Goal: Task Accomplishment & Management: Manage account settings

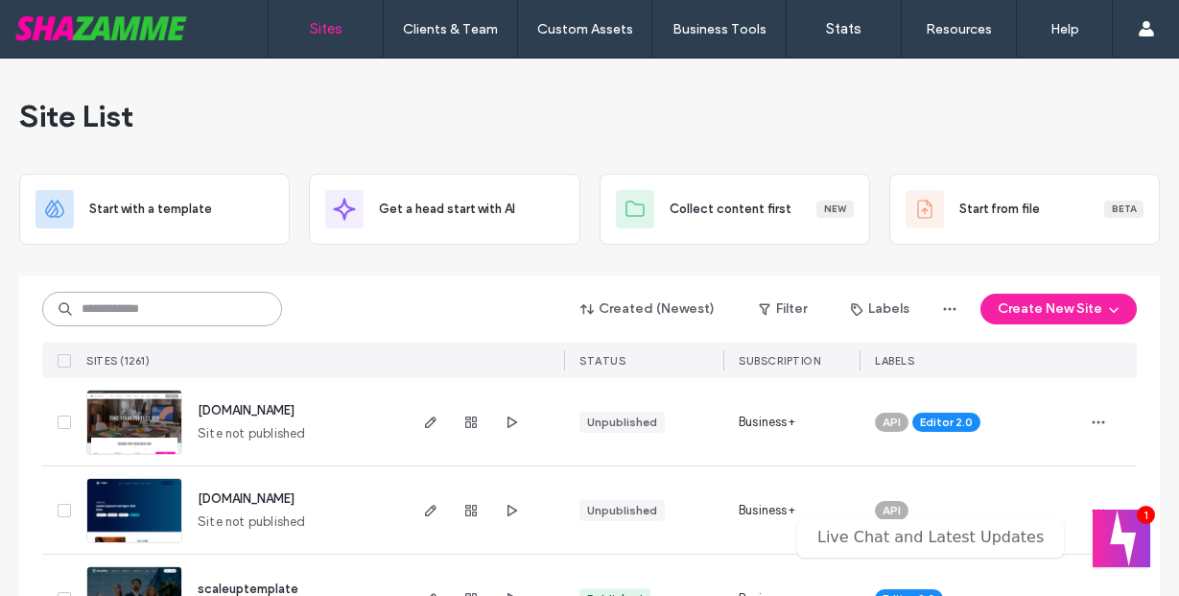
click at [191, 324] on input at bounding box center [162, 309] width 240 height 35
type input "***"
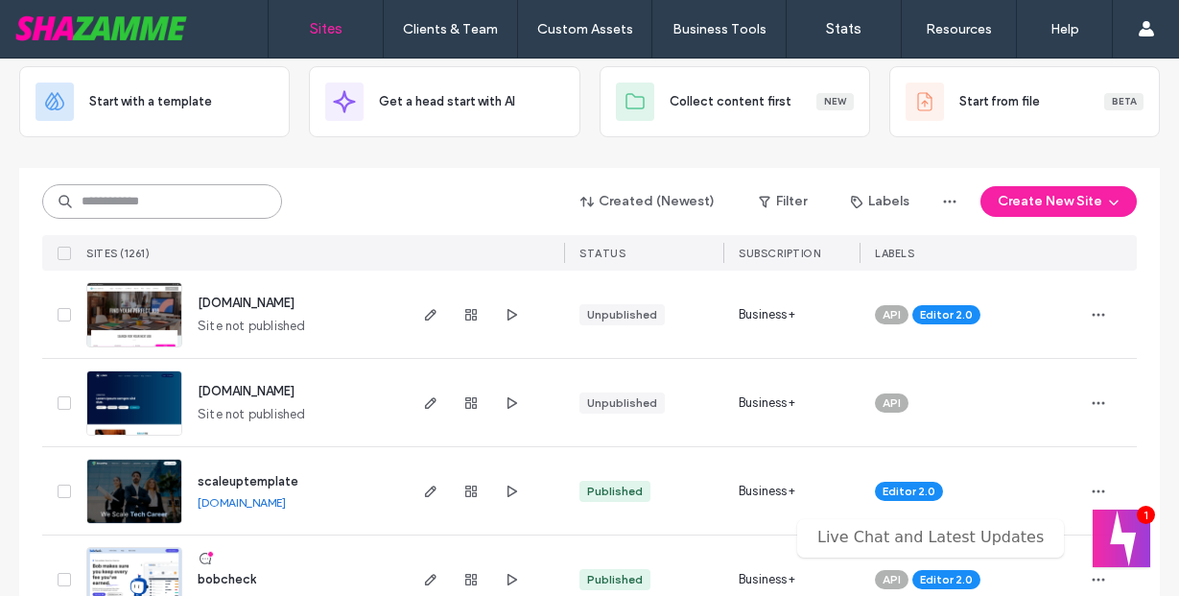
scroll to position [101, 0]
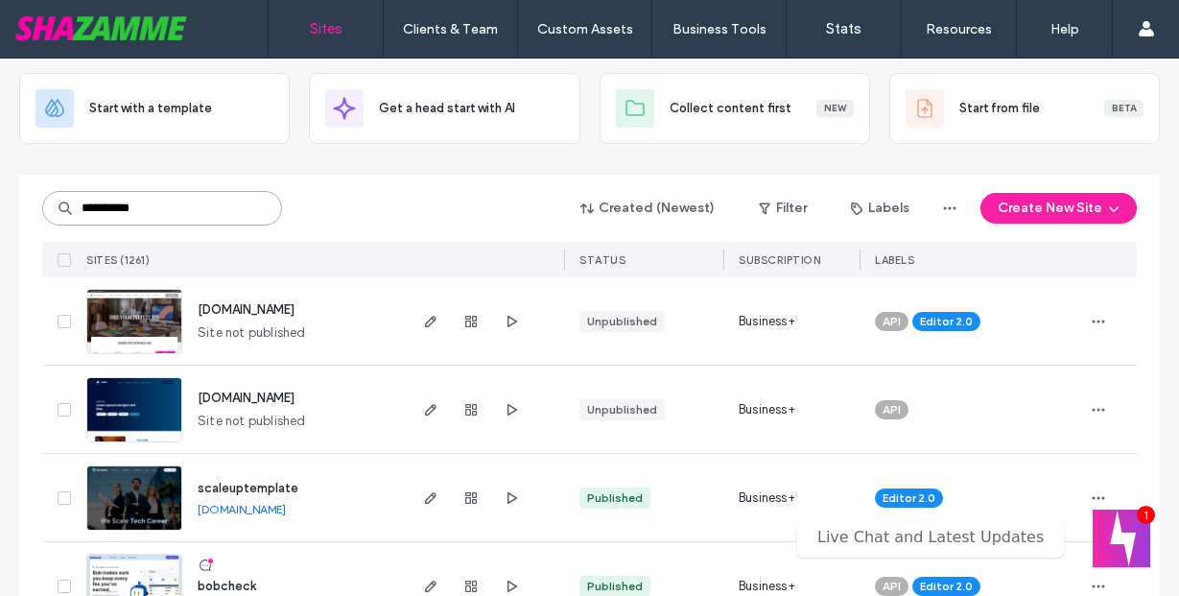
type input "**********"
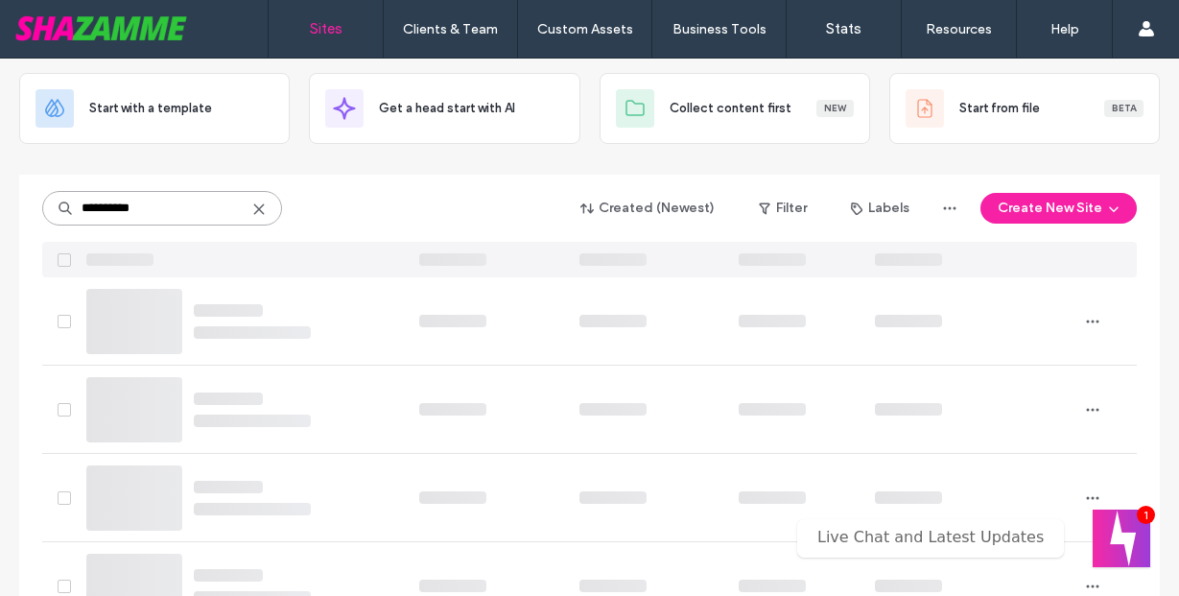
scroll to position [0, 0]
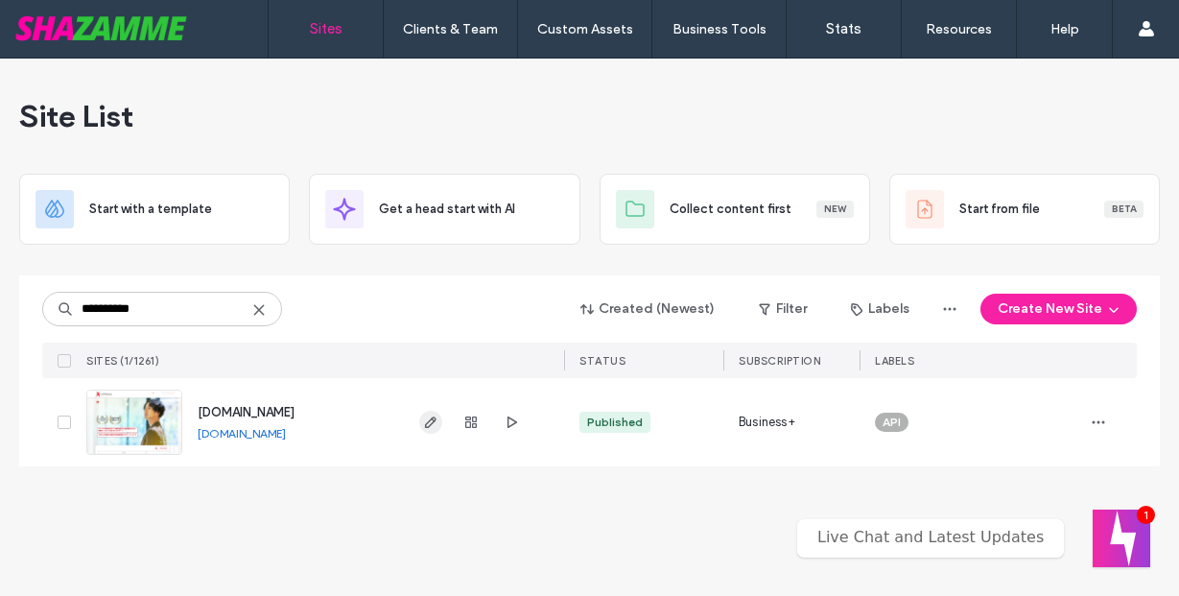
click at [441, 418] on span "button" at bounding box center [430, 422] width 23 height 23
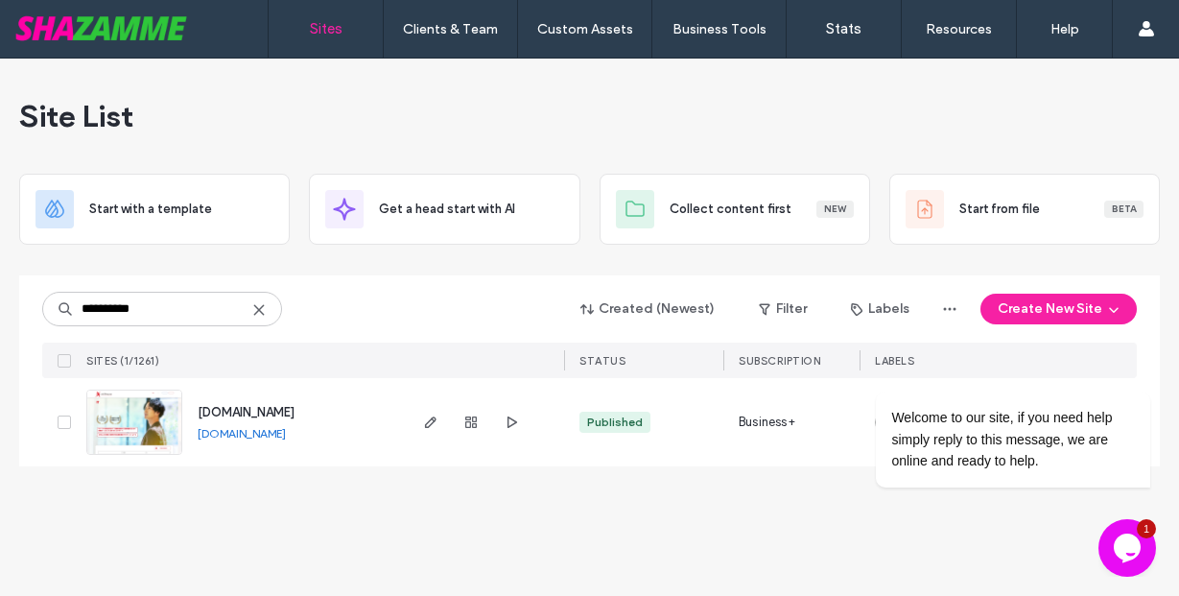
click at [270, 437] on link "www.skillhouse.co.jp" at bounding box center [242, 433] width 88 height 14
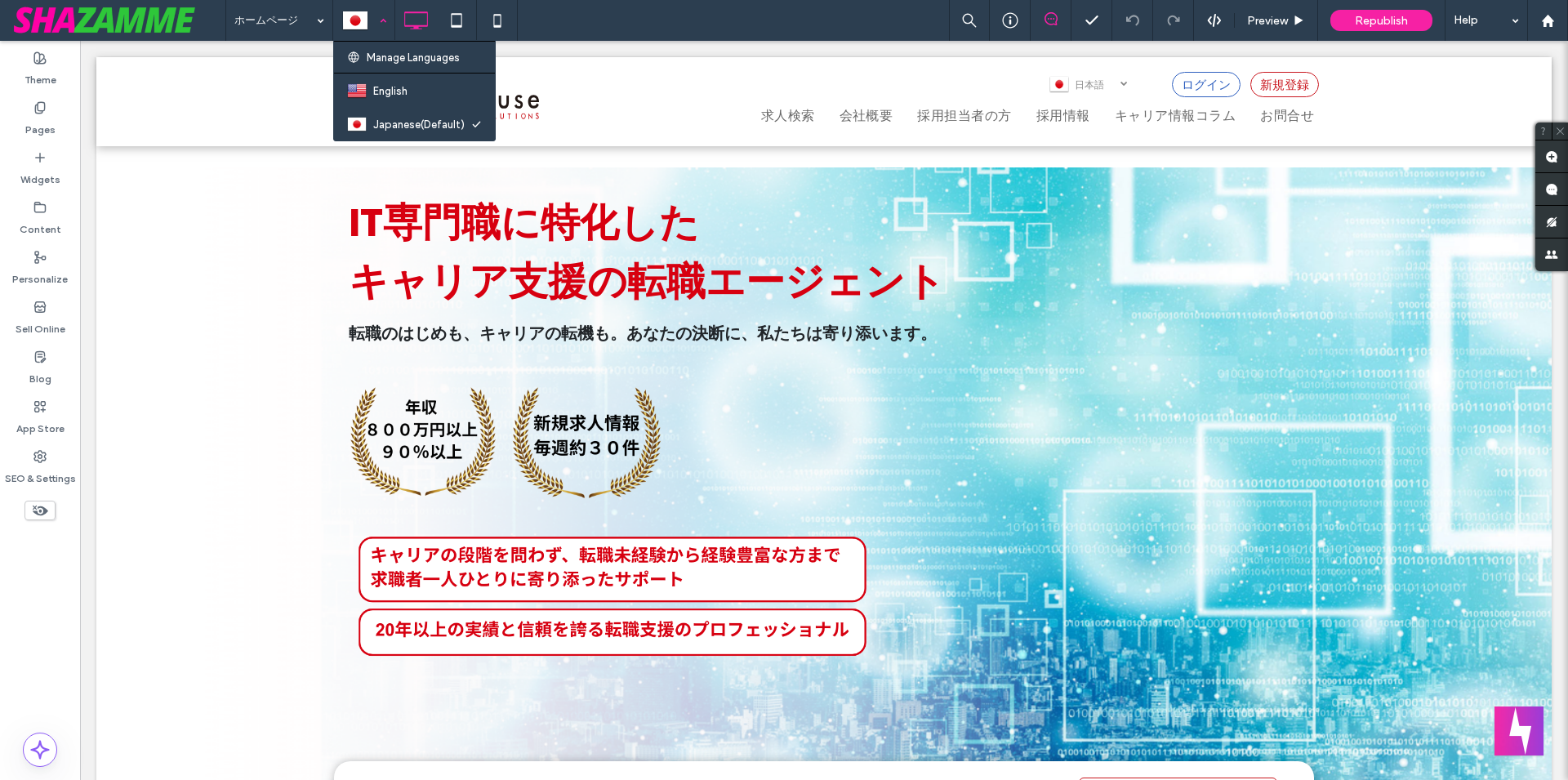
click at [377, 21] on div at bounding box center [363, 20] width 60 height 39
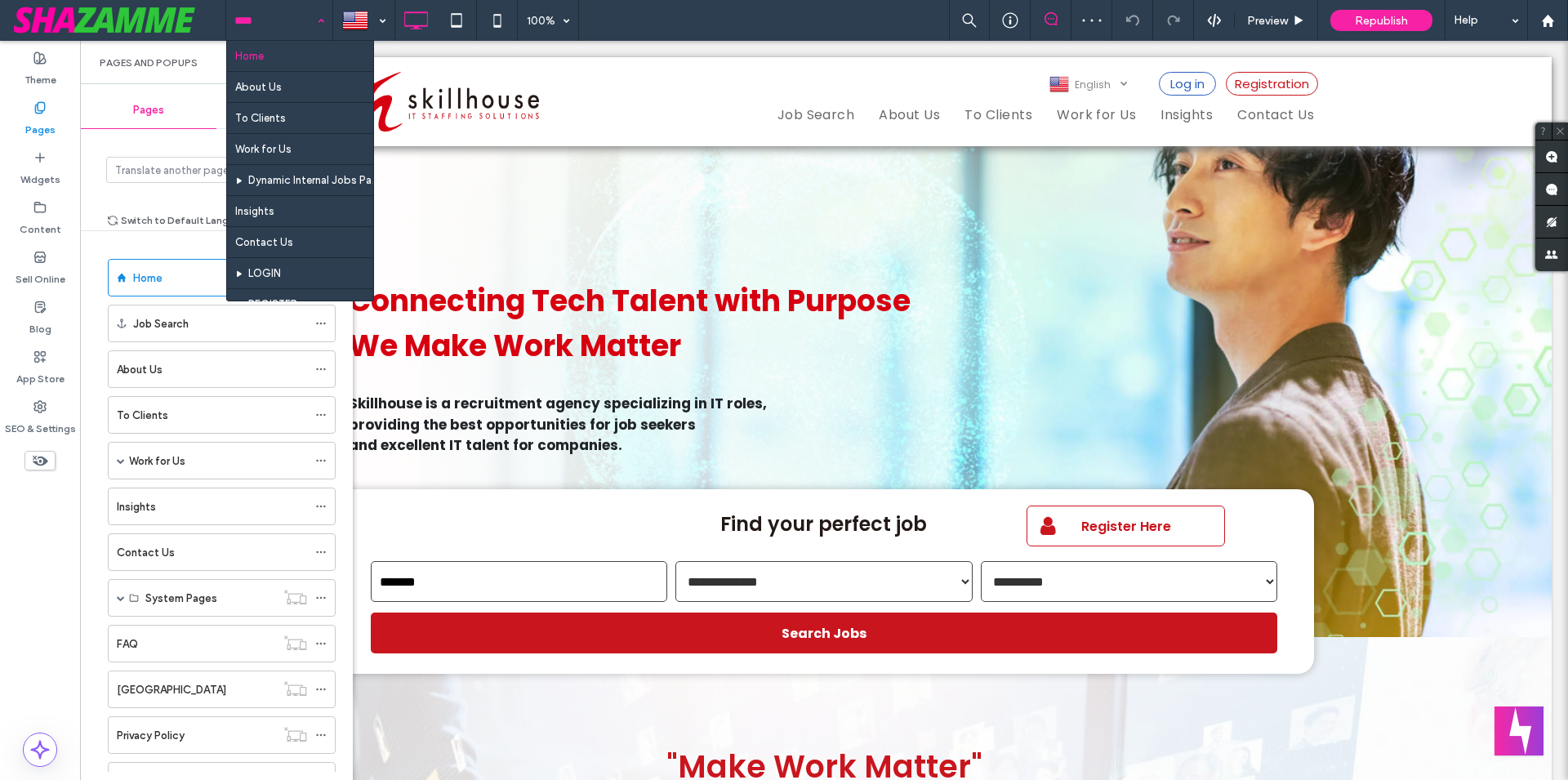
click at [263, 19] on input at bounding box center [275, 20] width 82 height 41
type input "***"
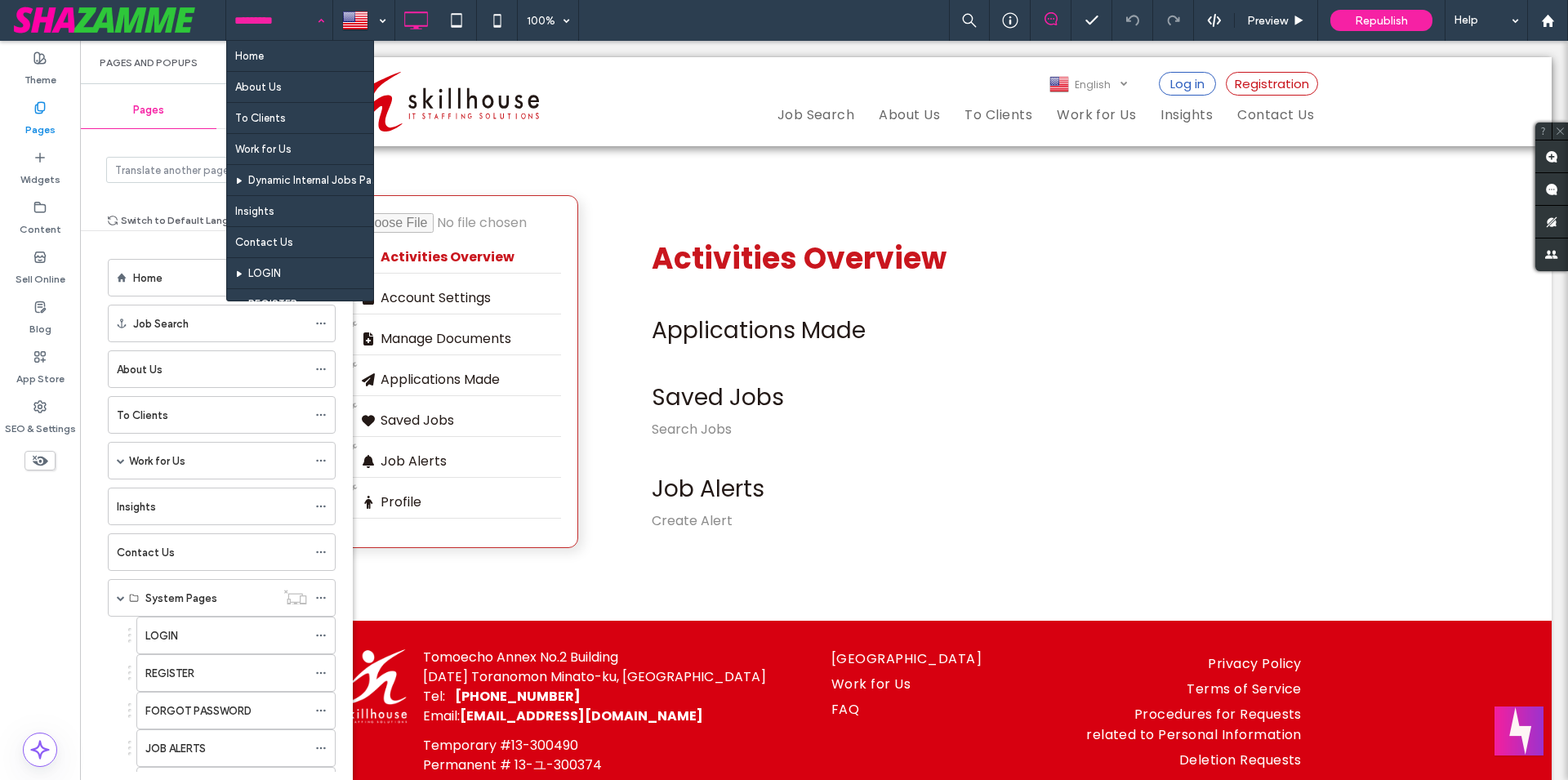
click at [676, 24] on div "Home About Us To Clients Work for Us Dynamic Internal Jobs Page Insights Contac…" at bounding box center [896, 20] width 1342 height 41
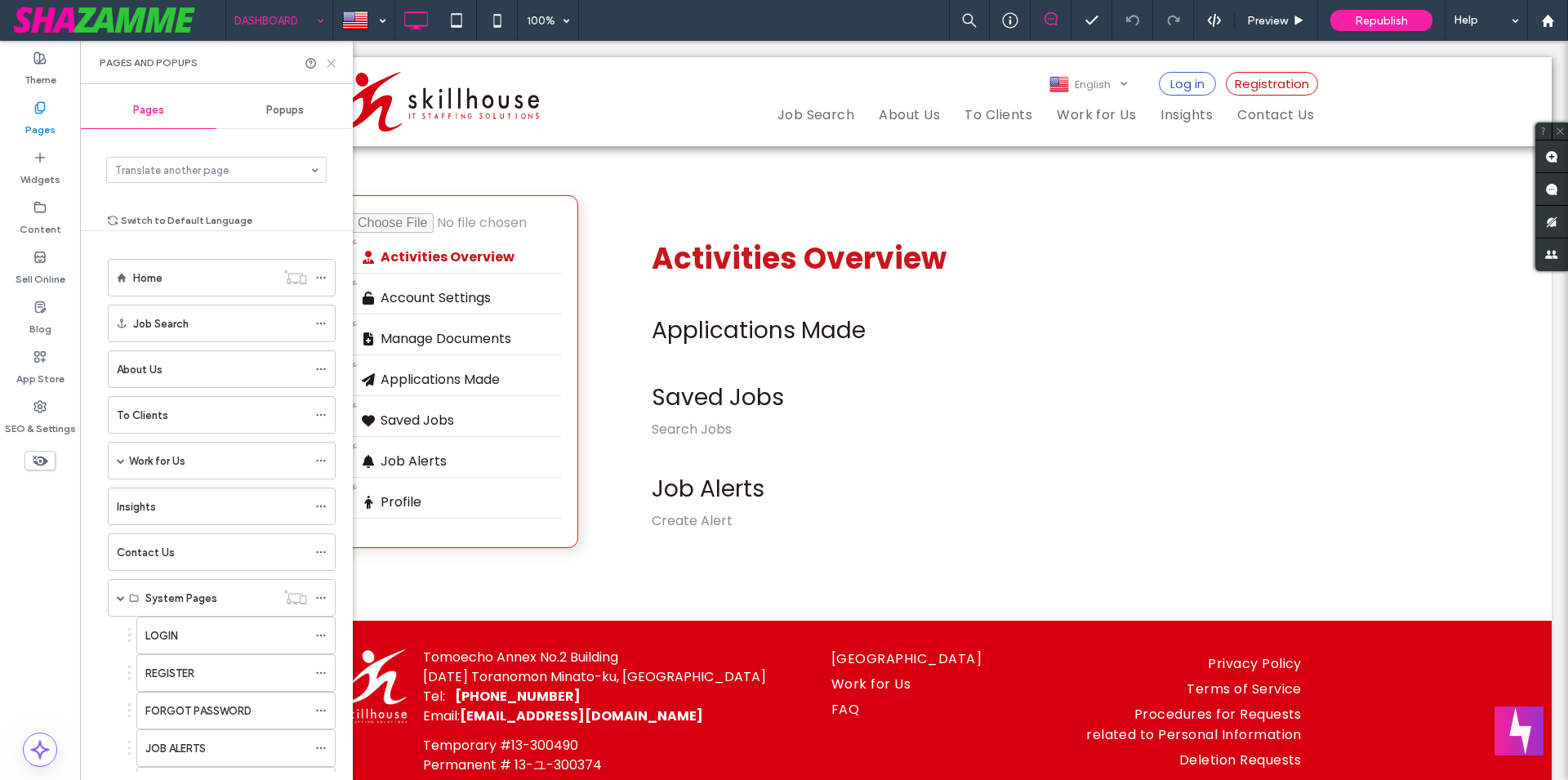
click at [335, 62] on icon at bounding box center [331, 63] width 12 height 12
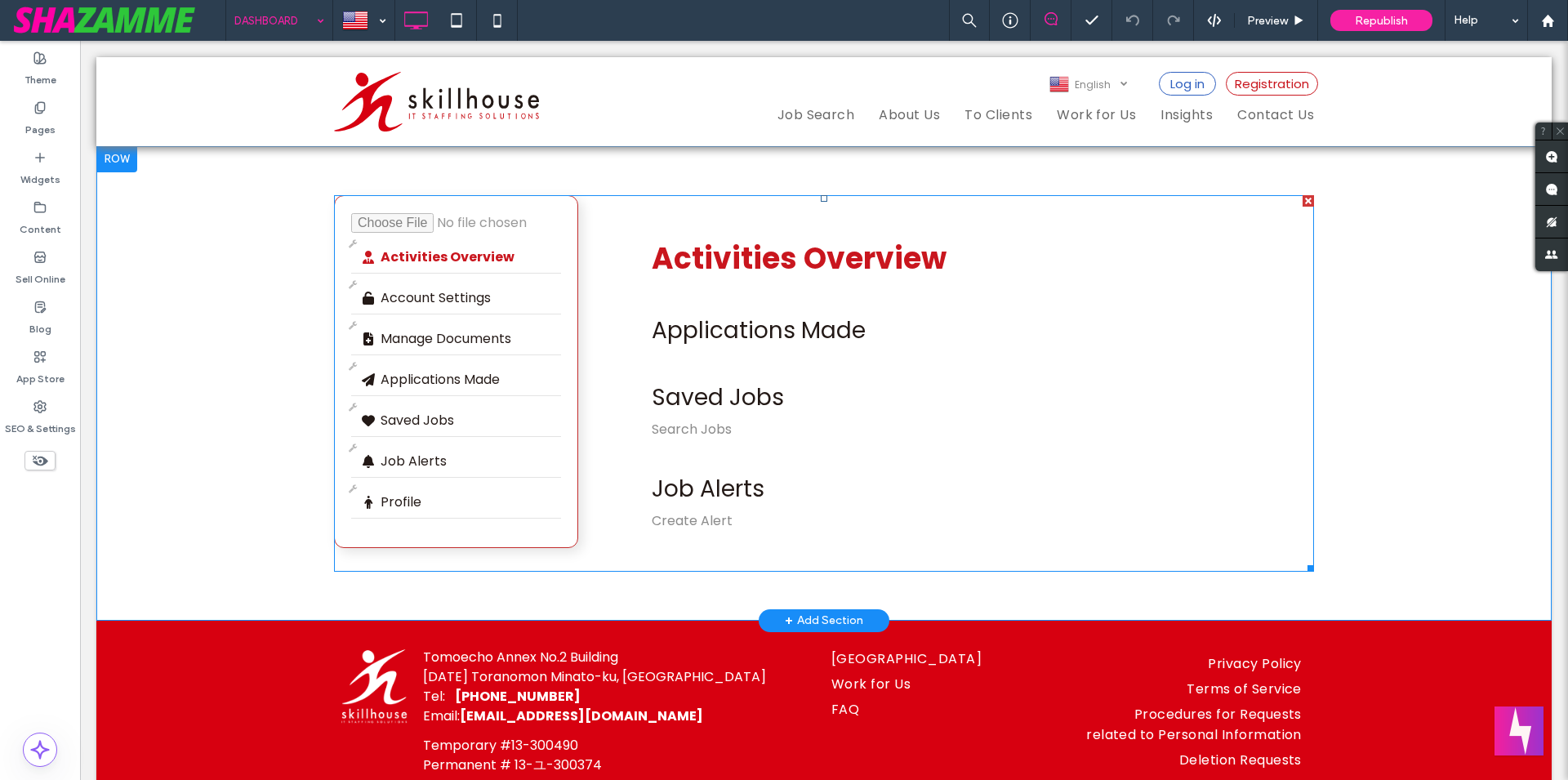
click at [823, 353] on span at bounding box center [823, 383] width 980 height 376
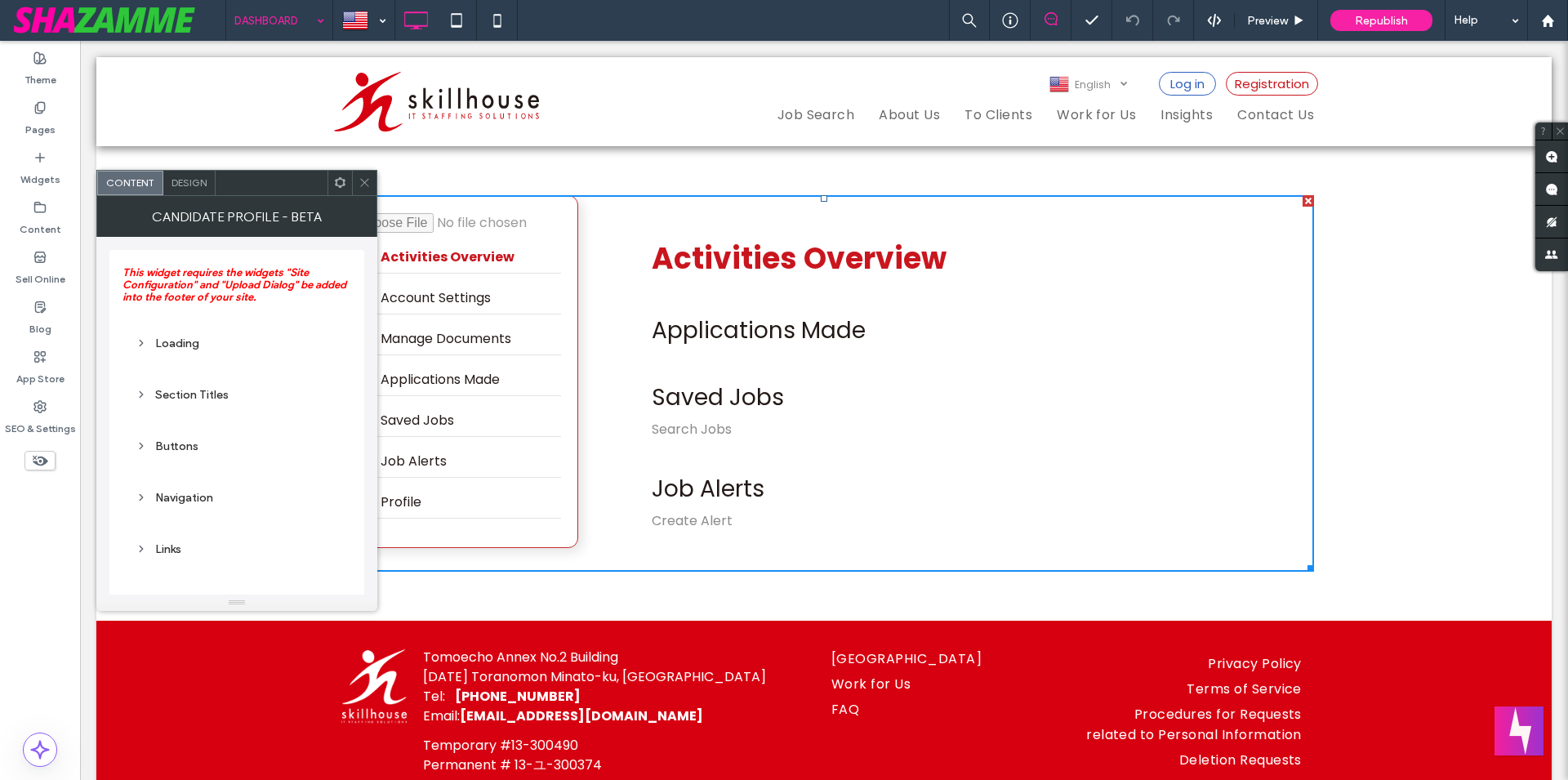
click at [180, 341] on div "Loading" at bounding box center [237, 343] width 203 height 14
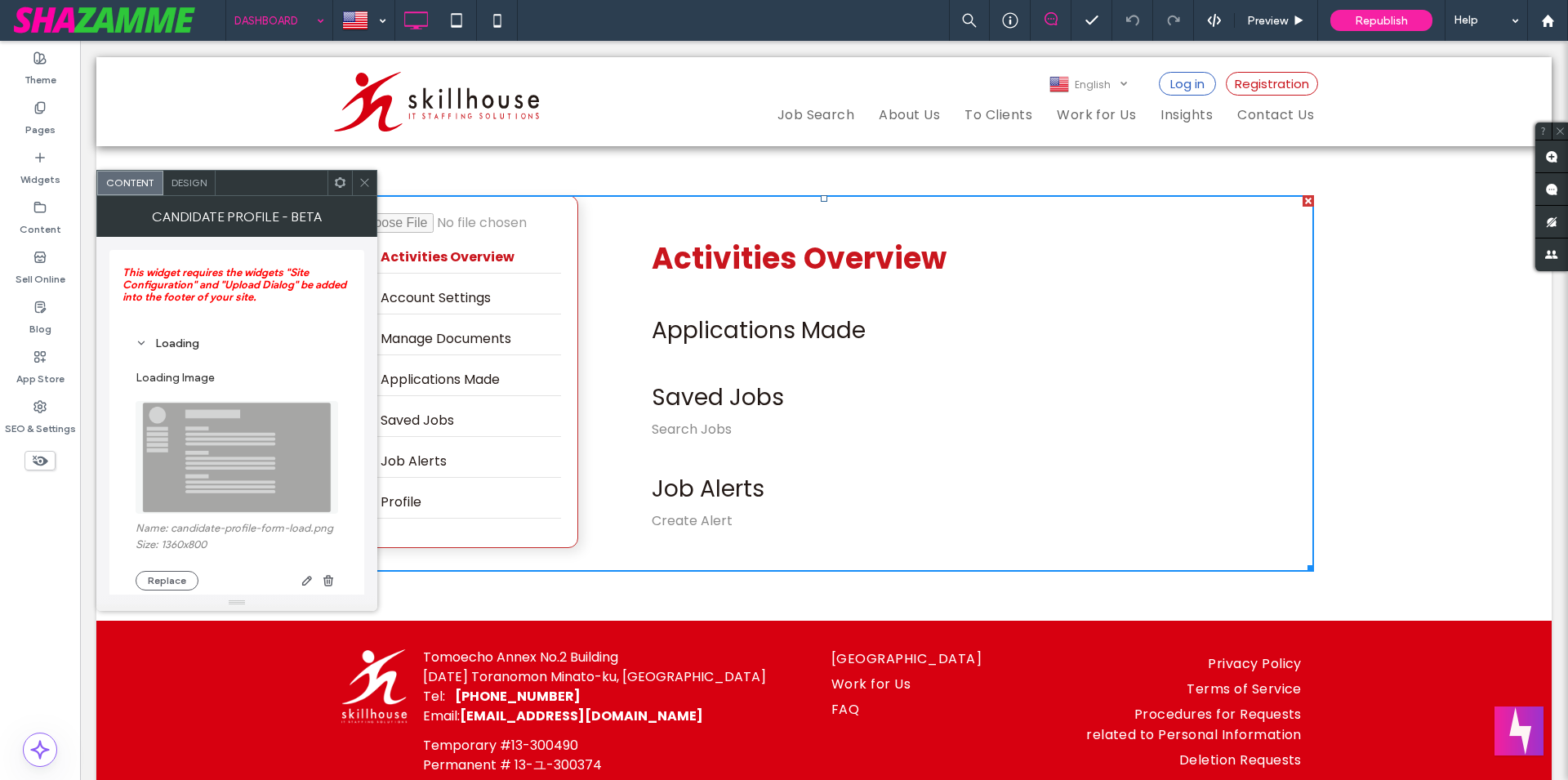
click at [180, 341] on div "Loading" at bounding box center [237, 343] width 203 height 14
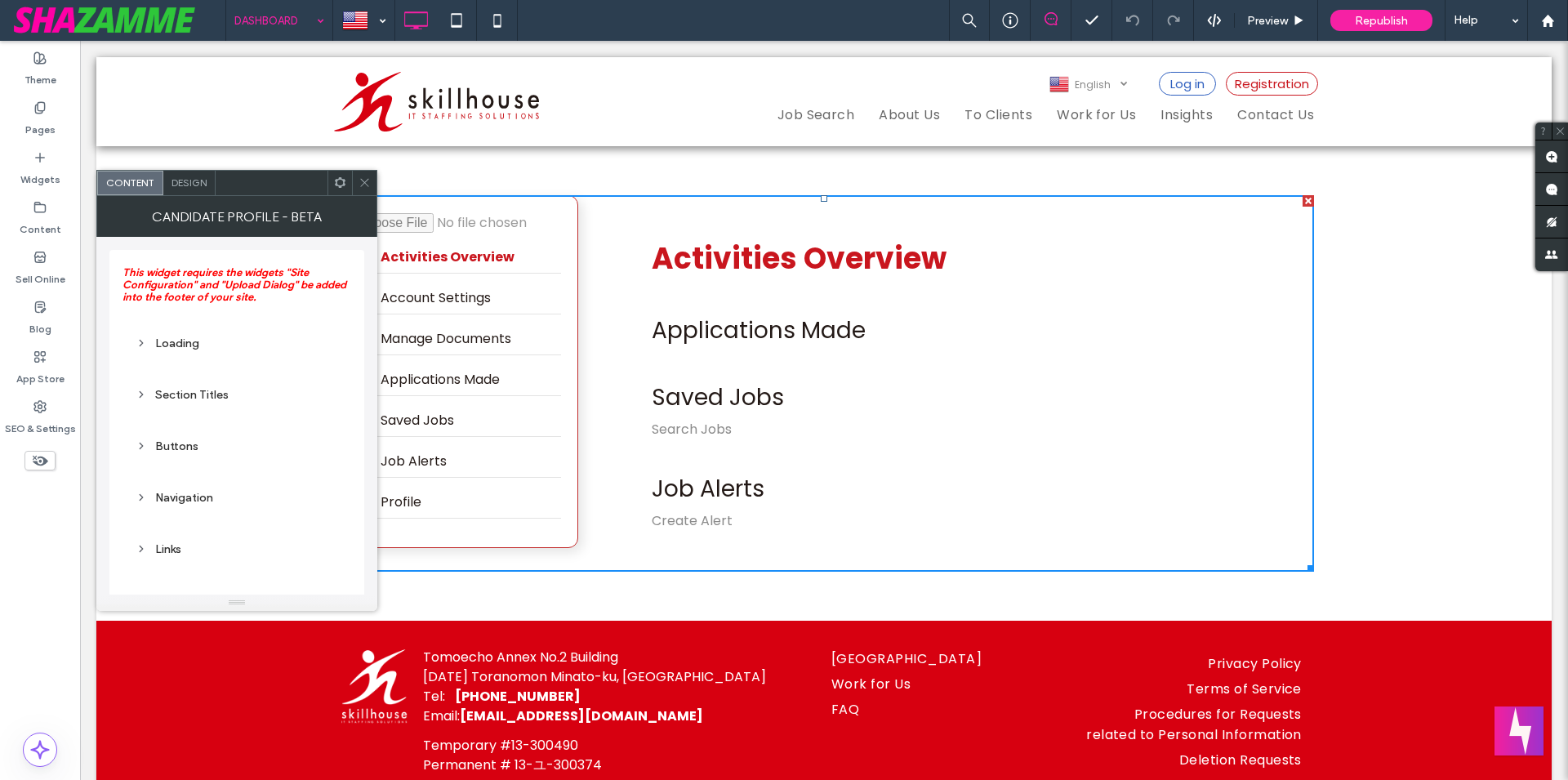
click at [183, 380] on div "Section Titles" at bounding box center [237, 394] width 229 height 38
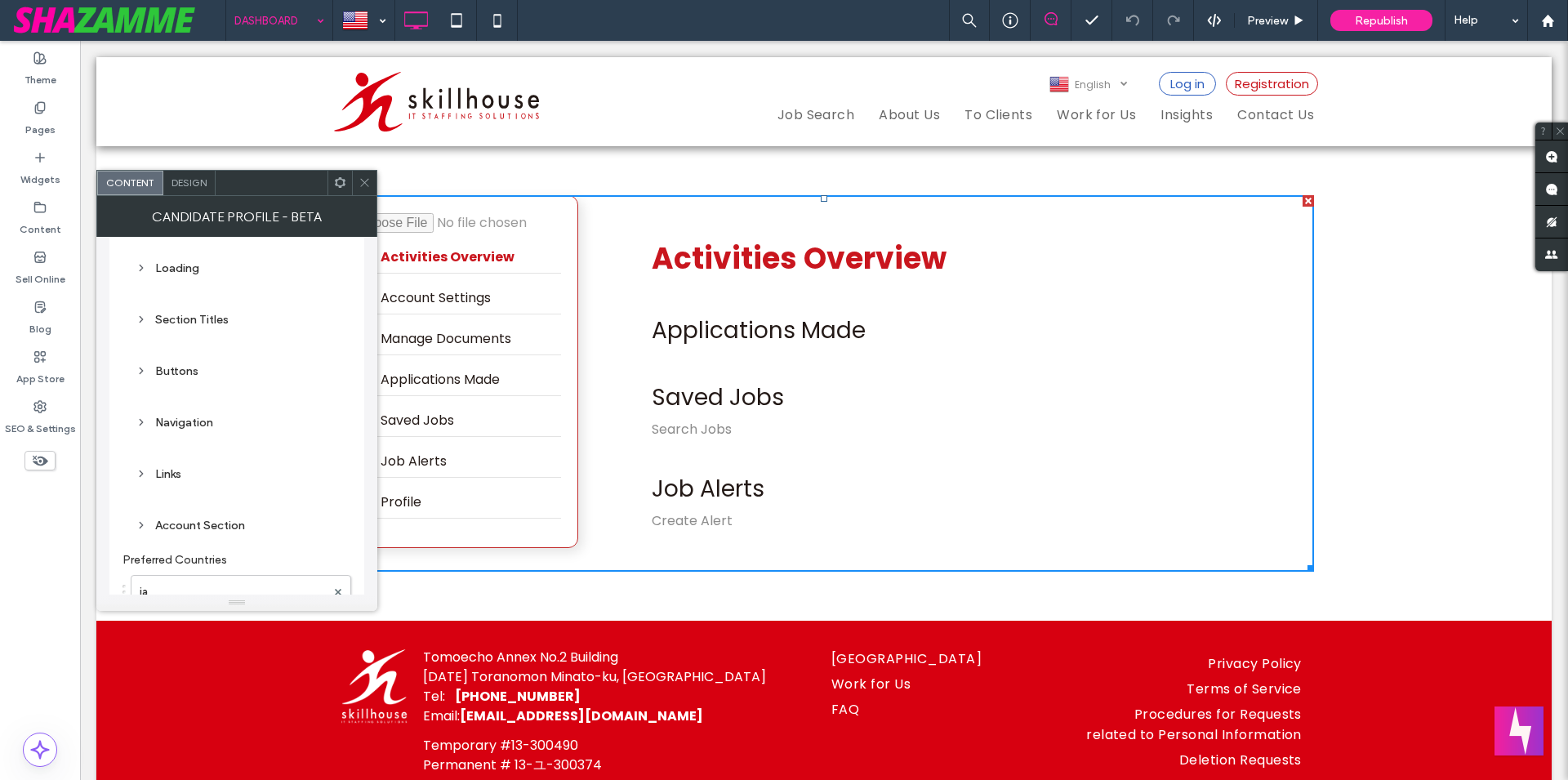
scroll to position [186, 0]
click at [200, 414] on div "Account Section" at bounding box center [237, 415] width 203 height 14
click at [212, 412] on div "Account Section" at bounding box center [237, 415] width 203 height 14
click at [214, 473] on div "Job Applications" at bounding box center [237, 473] width 203 height 14
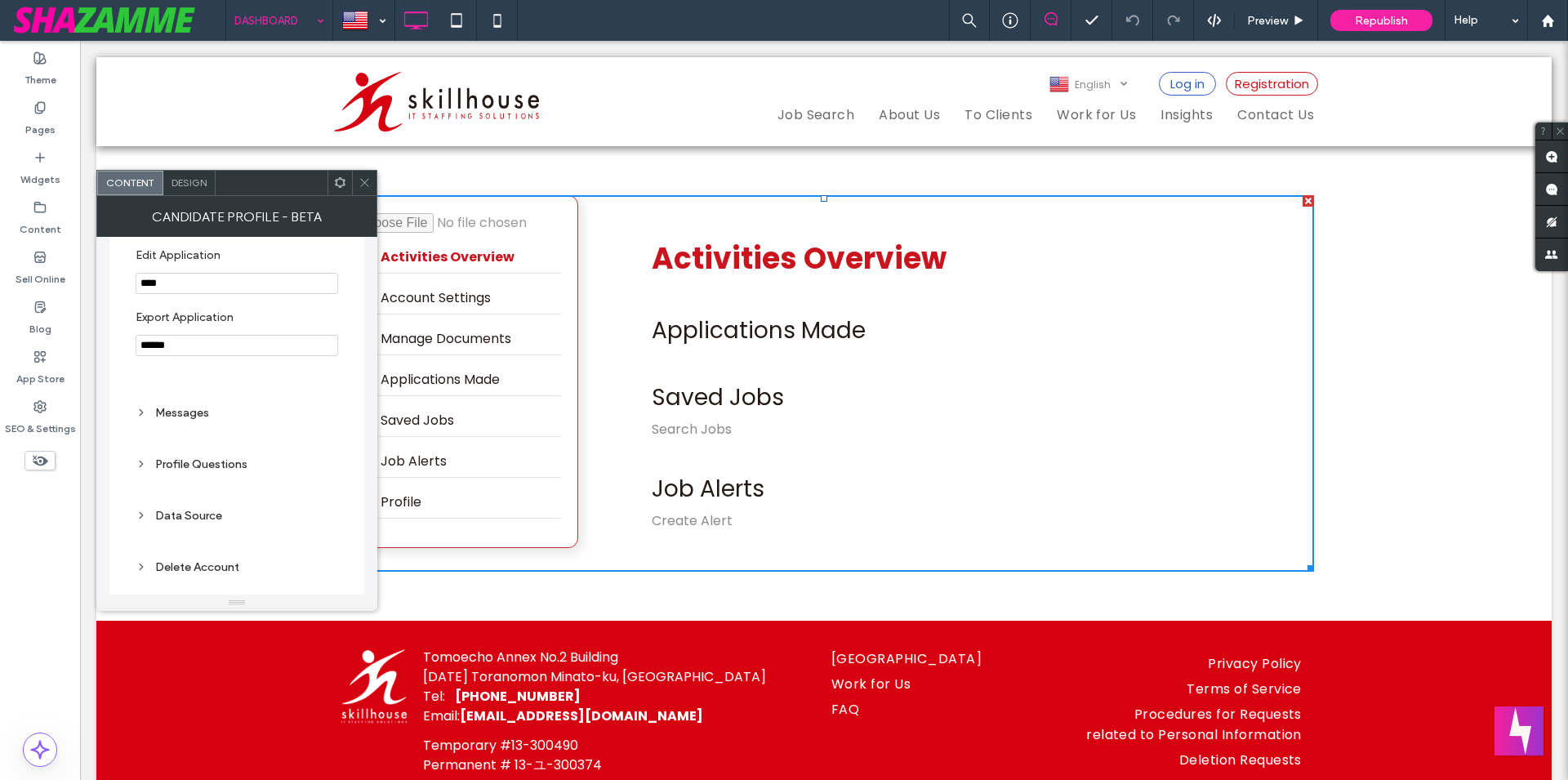
scroll to position [640, 0]
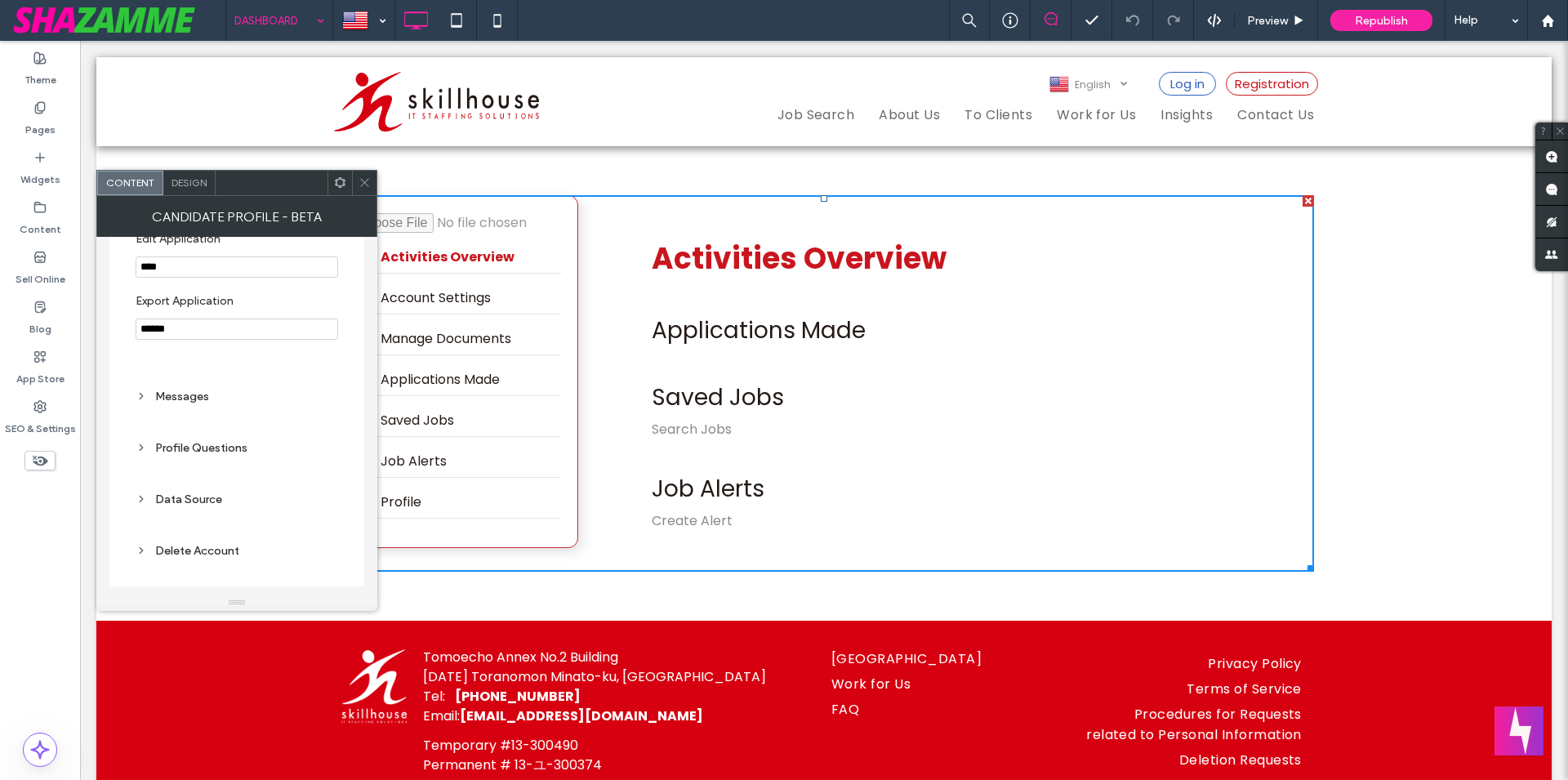
click at [159, 397] on div "Messages" at bounding box center [237, 397] width 203 height 14
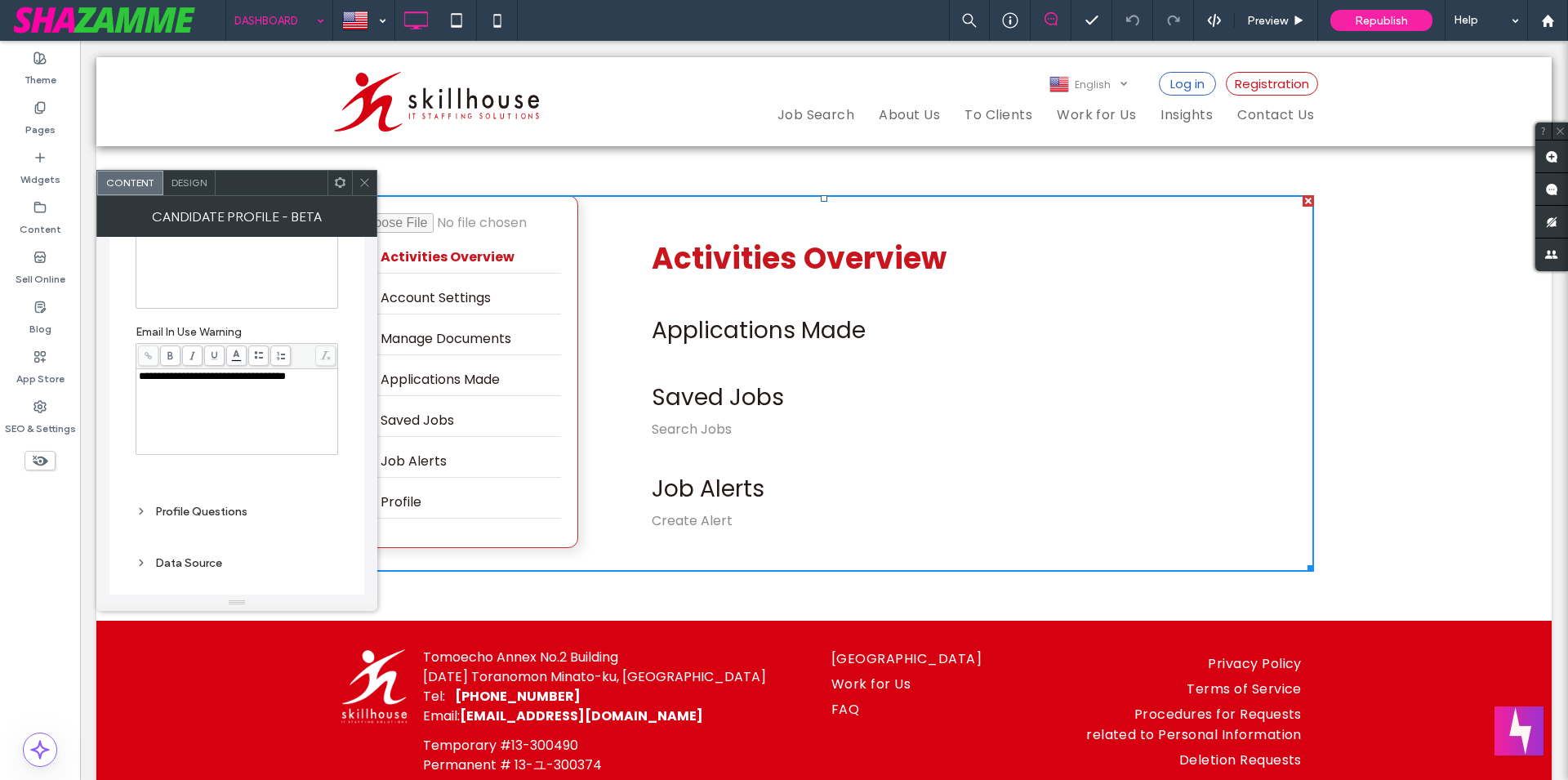
scroll to position [2027, 0]
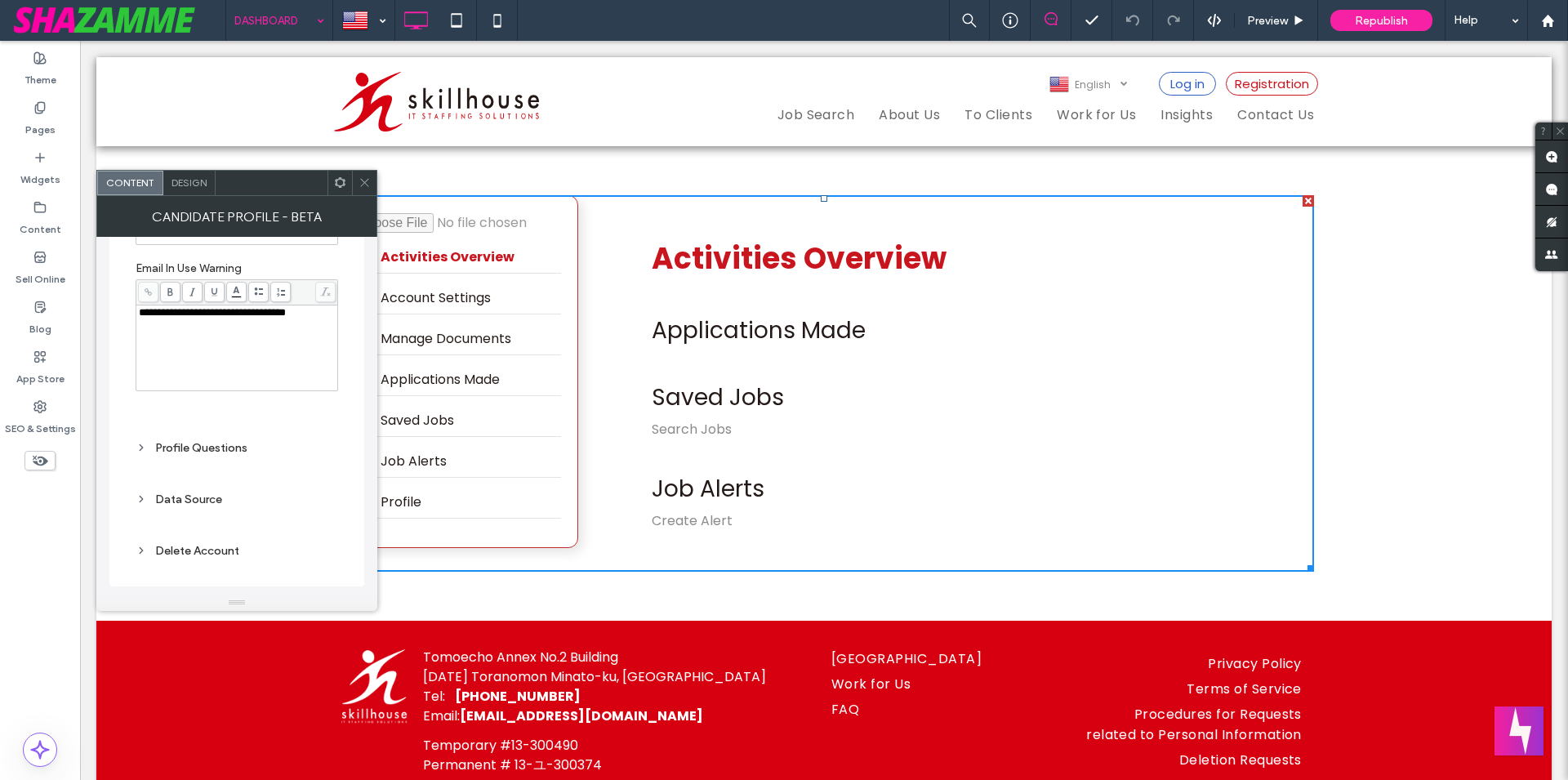
click at [226, 444] on div "Profile Questions" at bounding box center [237, 448] width 203 height 14
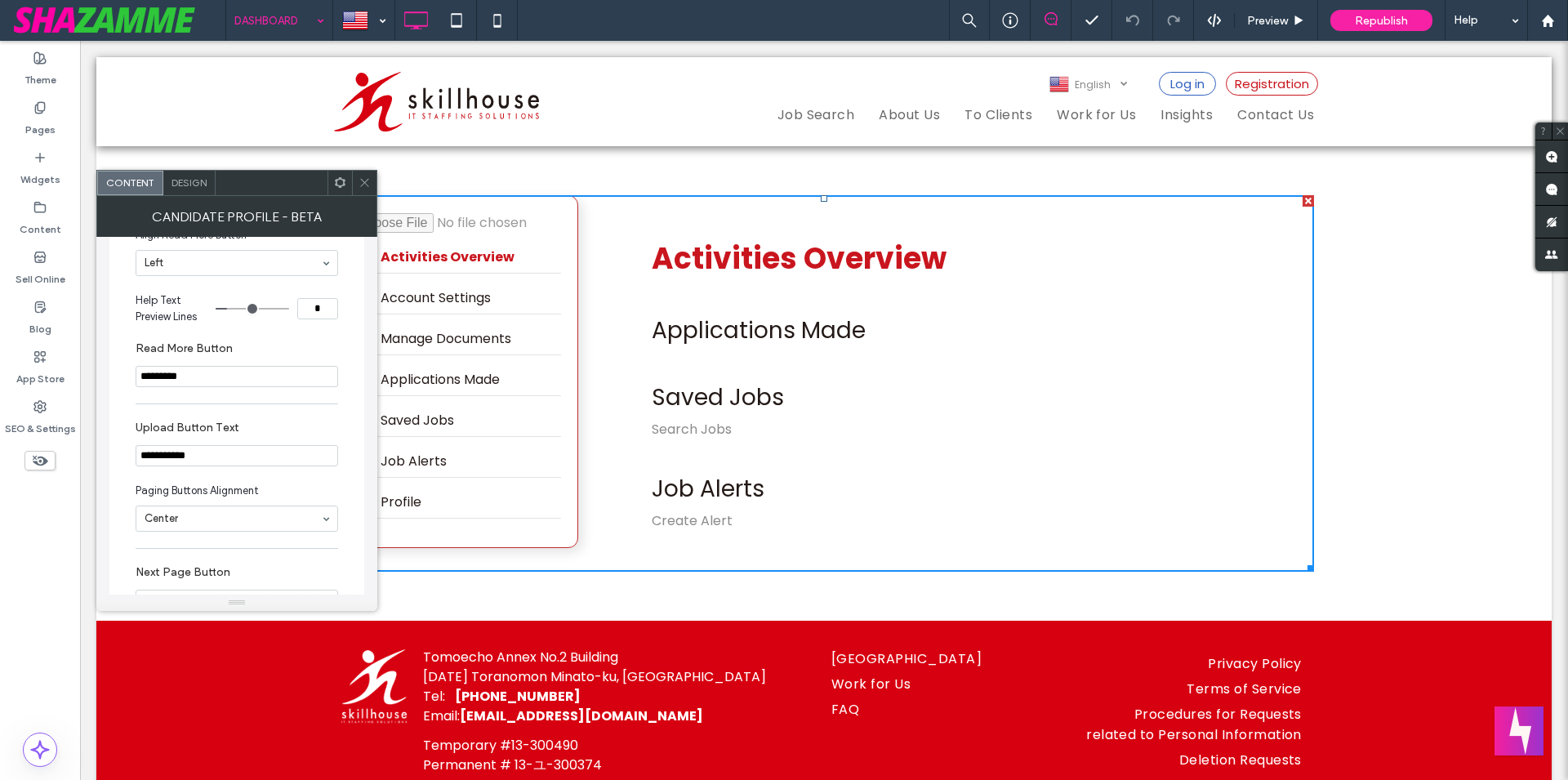
scroll to position [2773, 0]
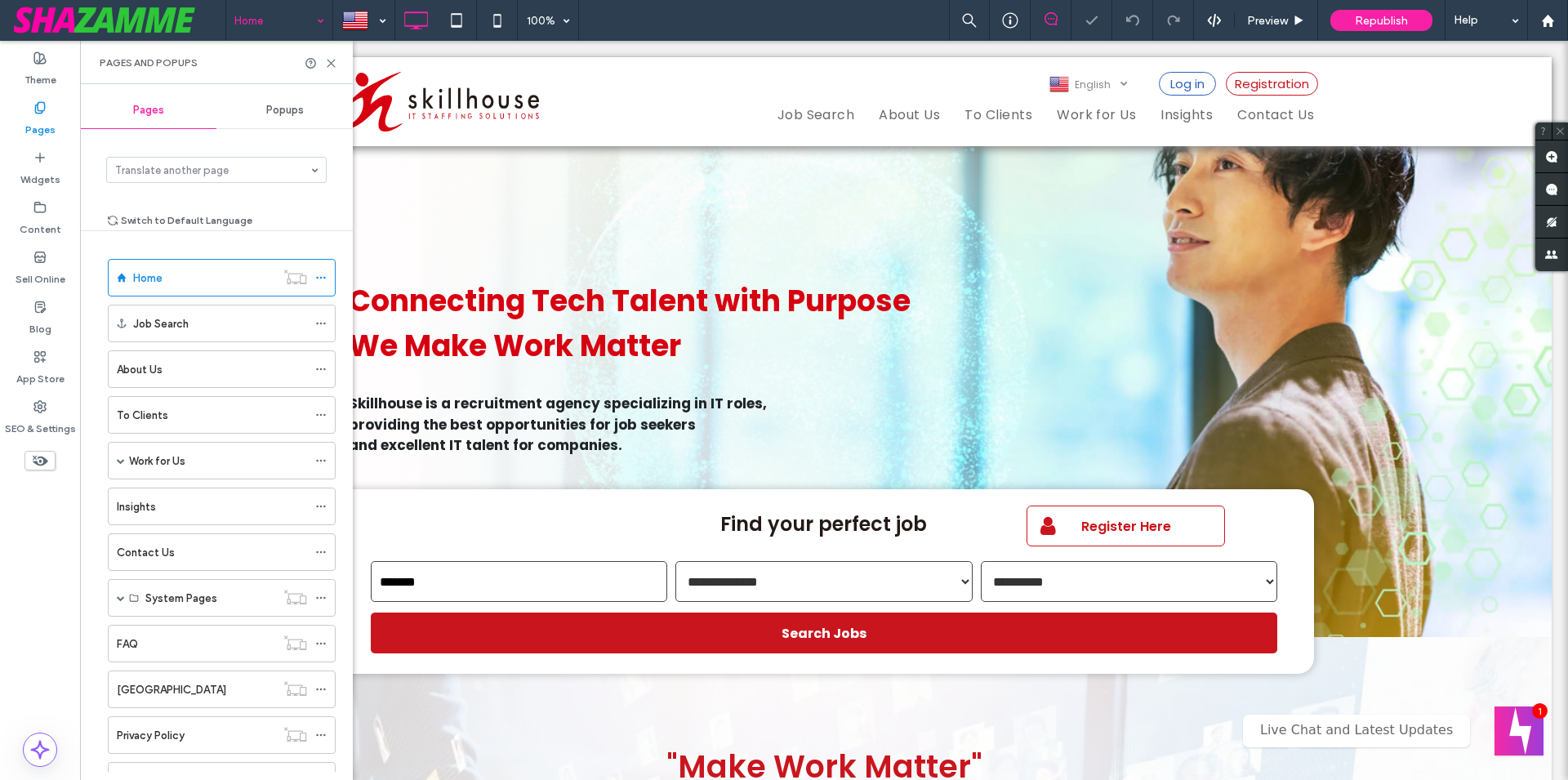
click at [295, 18] on input at bounding box center [275, 20] width 82 height 41
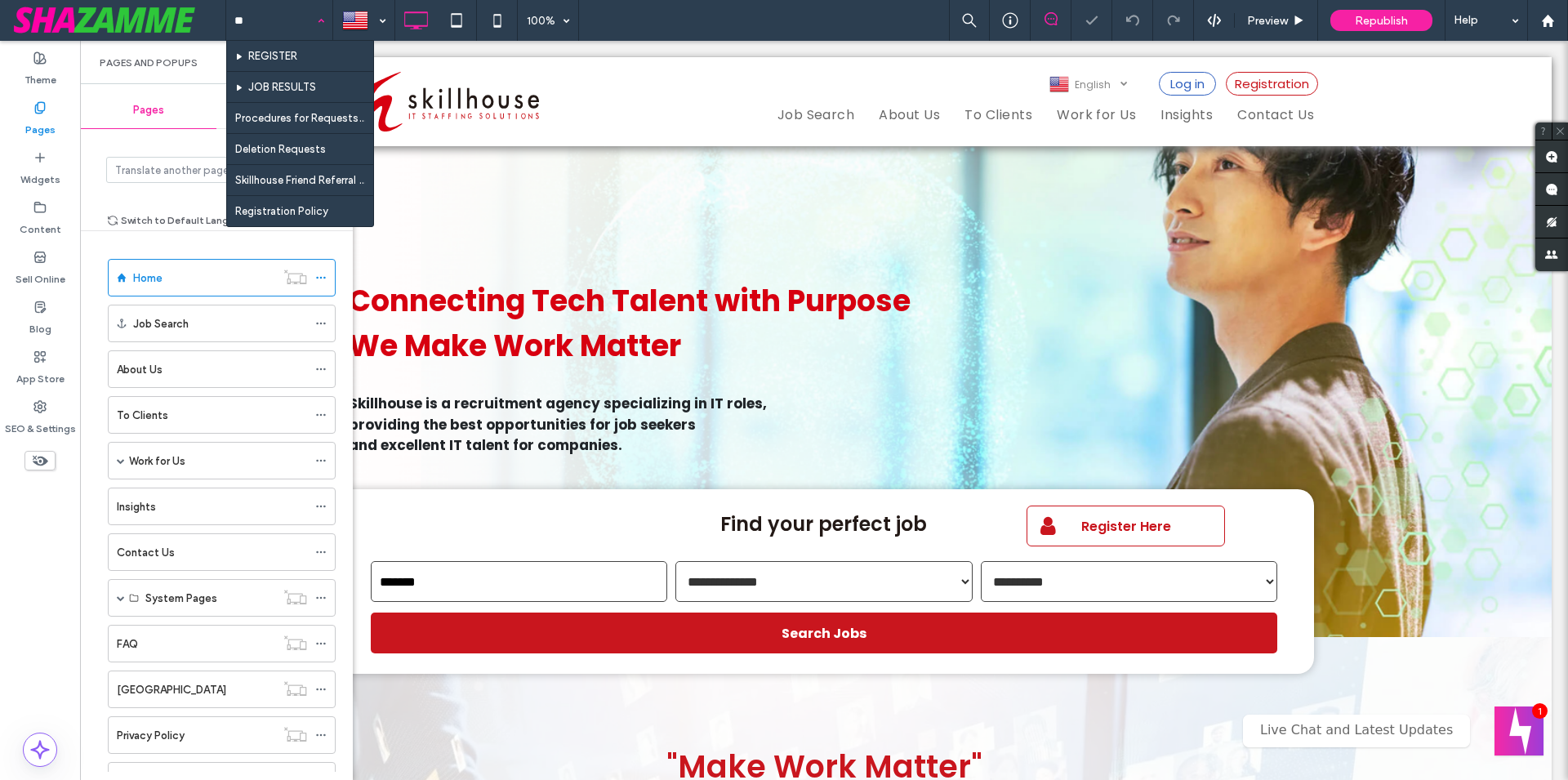
type input "***"
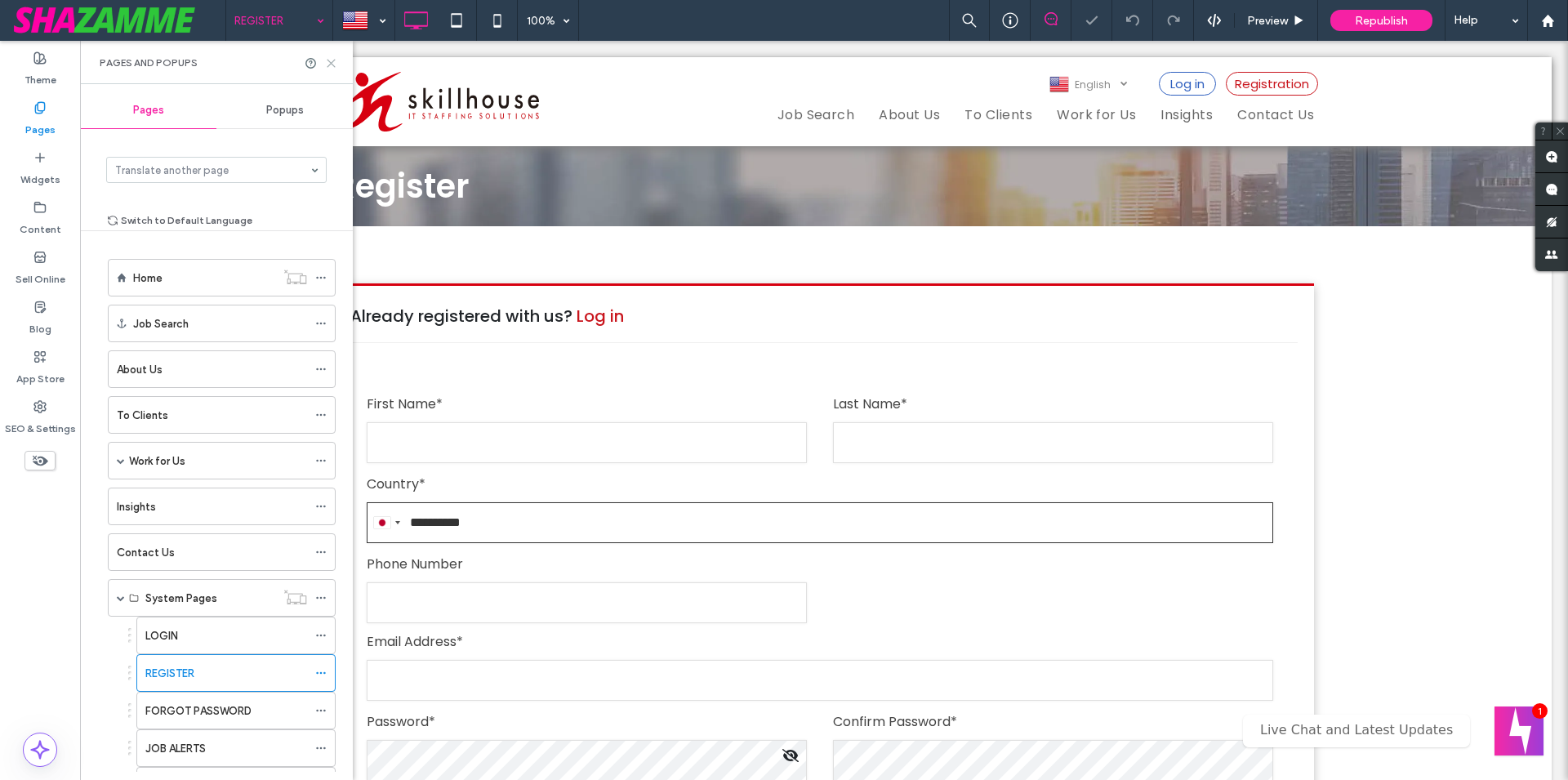
click at [332, 59] on icon at bounding box center [331, 63] width 12 height 12
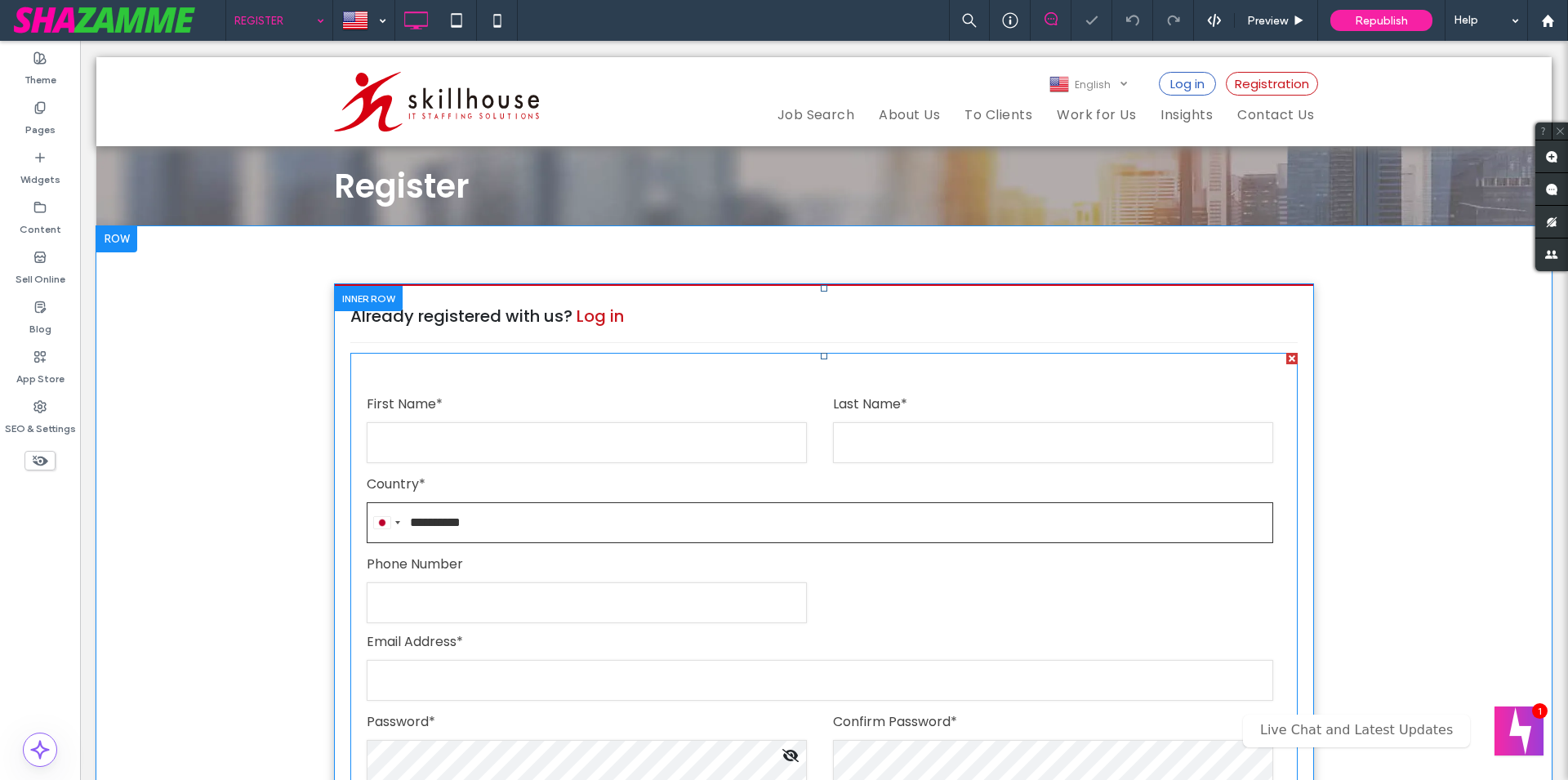
click at [502, 469] on span at bounding box center [824, 685] width 947 height 663
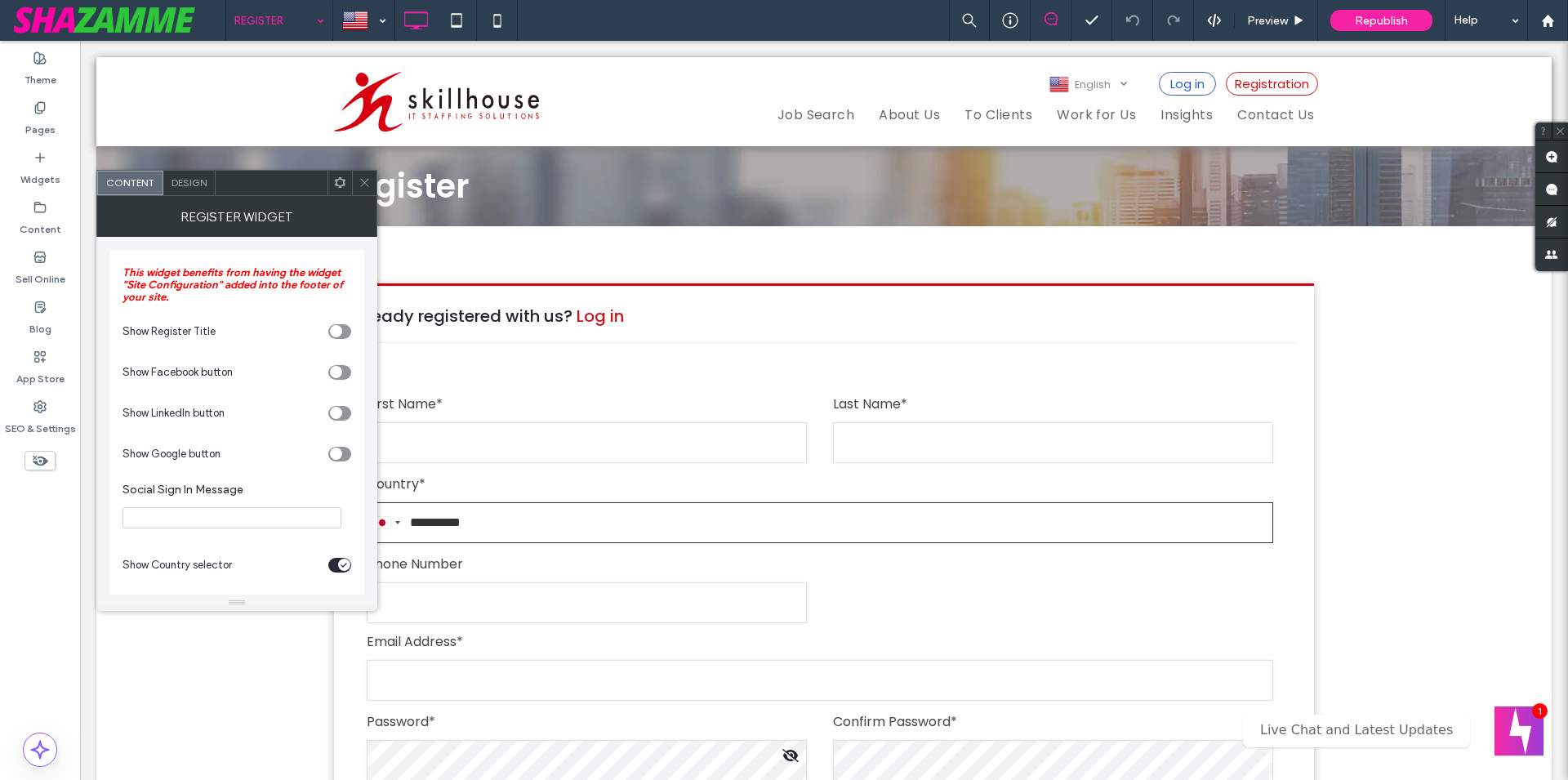
click at [272, 14] on input at bounding box center [275, 20] width 82 height 41
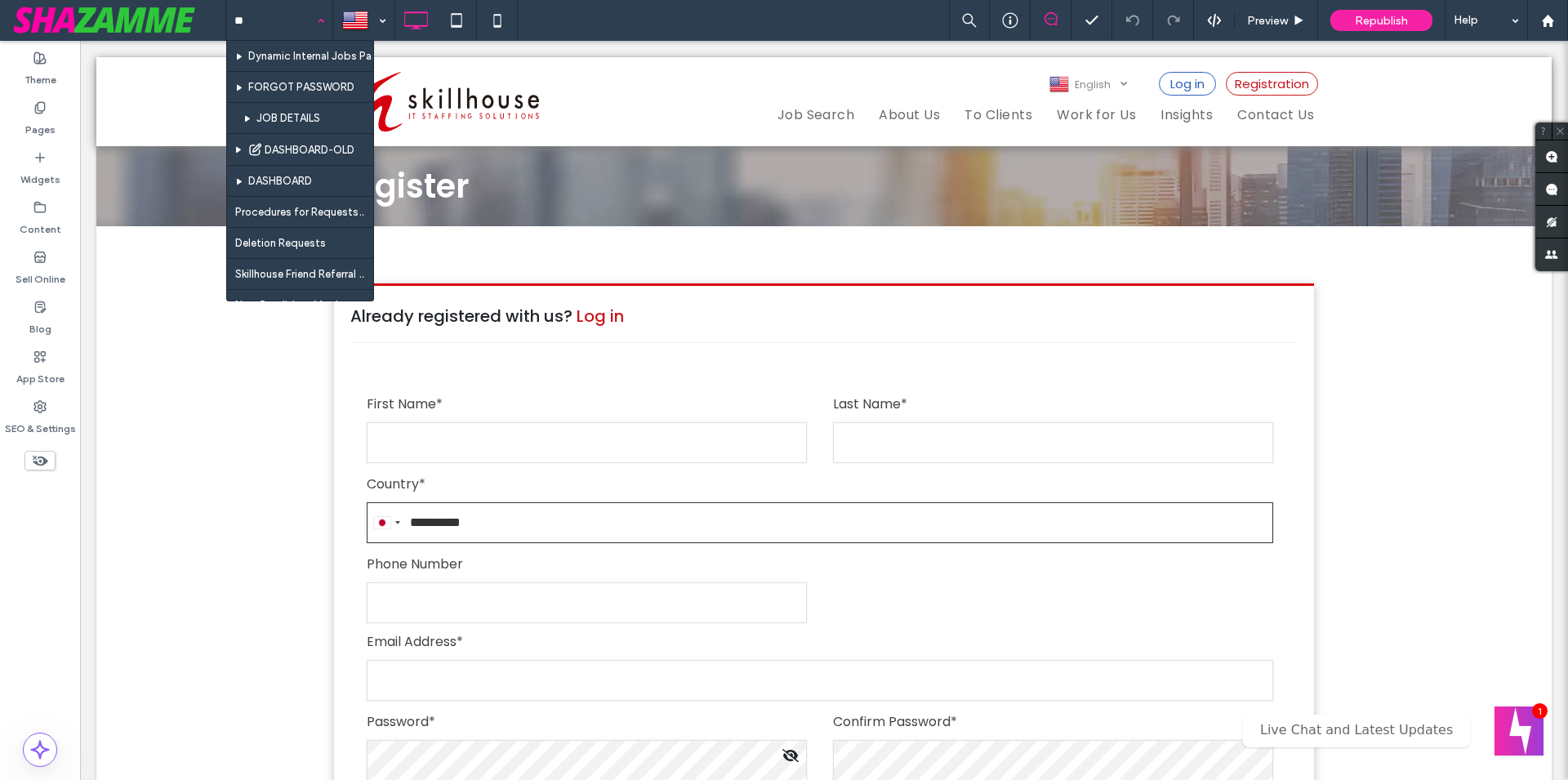
type input "***"
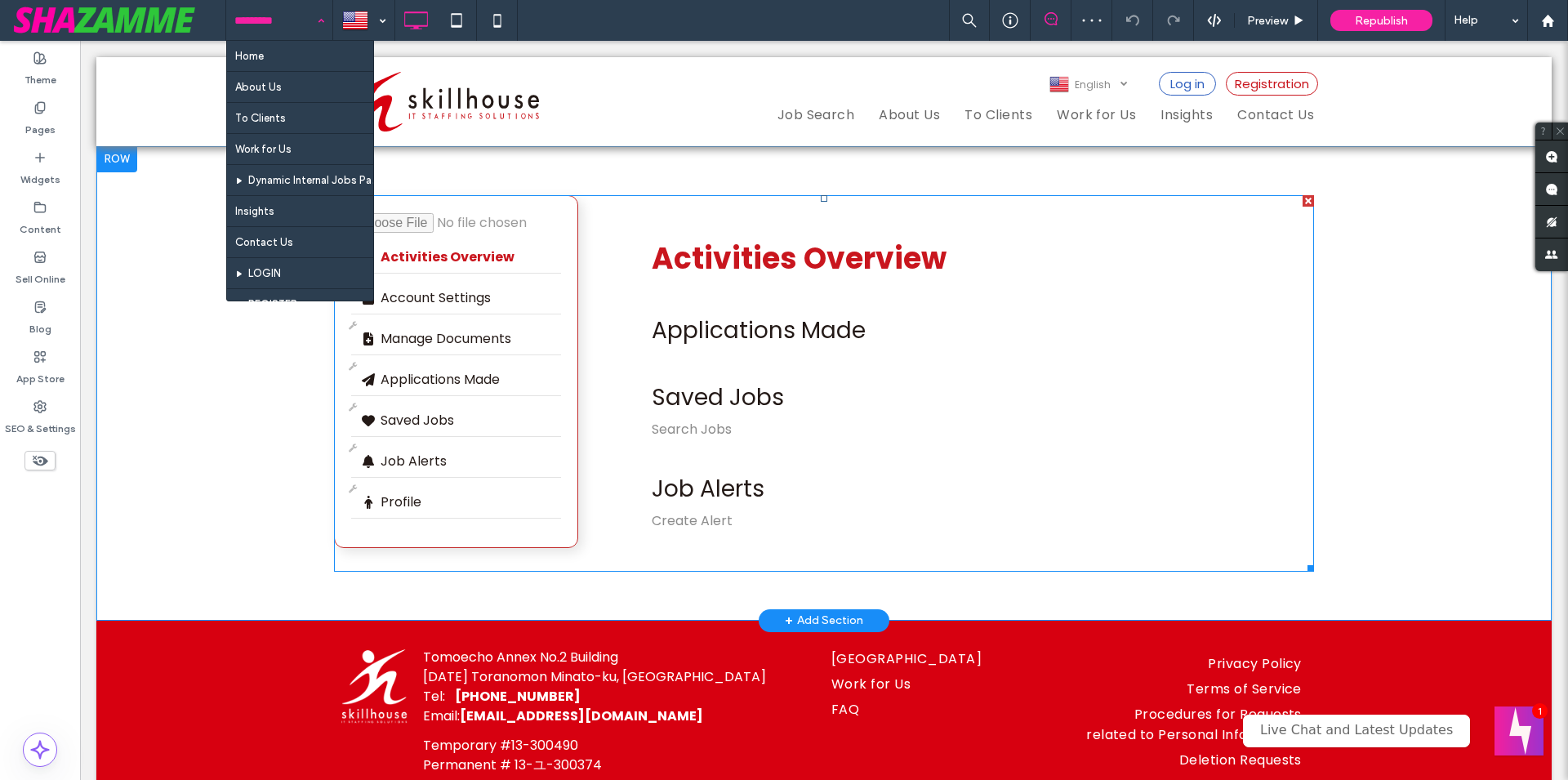
click at [755, 333] on span at bounding box center [823, 383] width 980 height 376
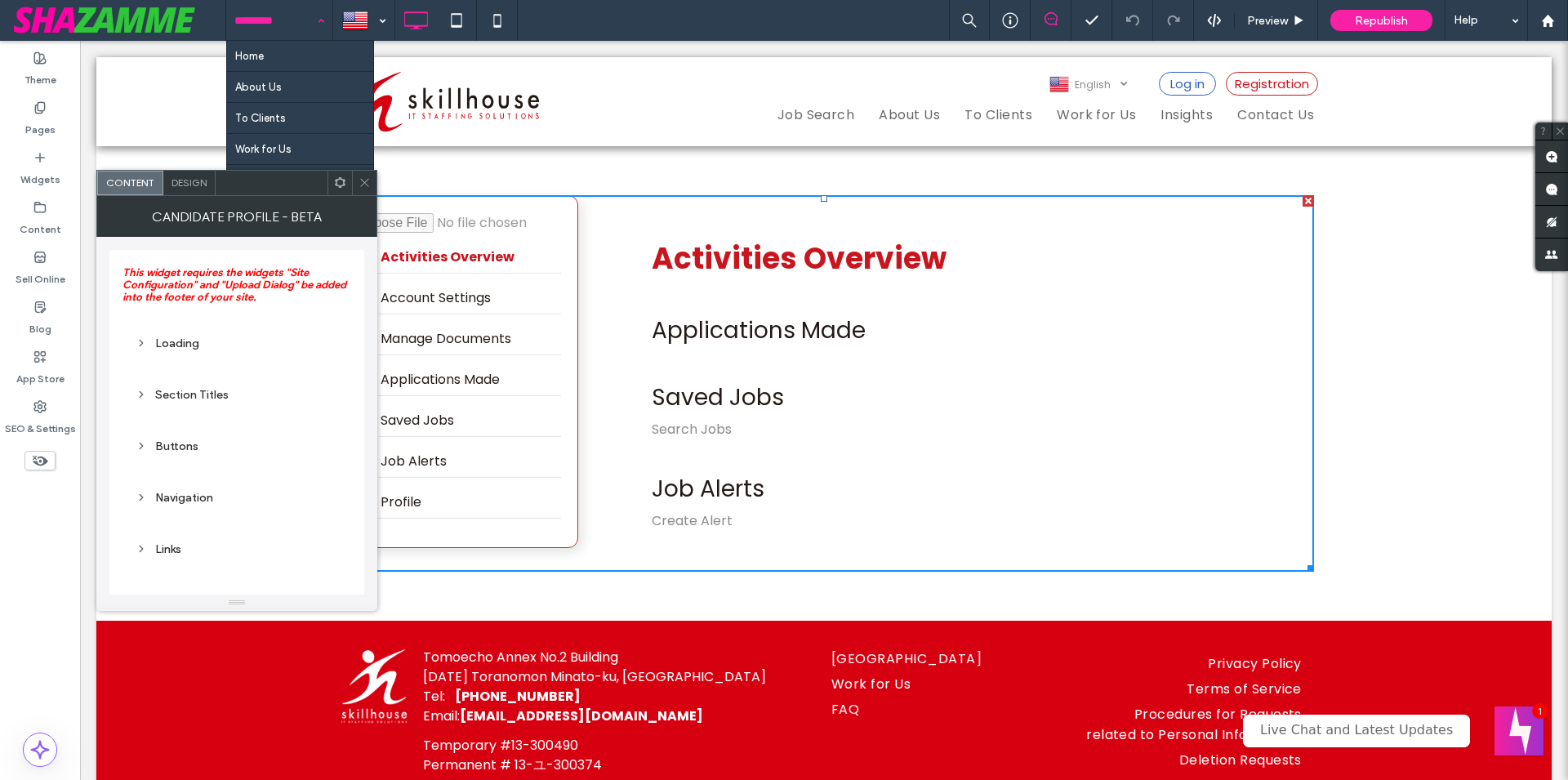
click at [186, 347] on div "Loading" at bounding box center [237, 343] width 203 height 14
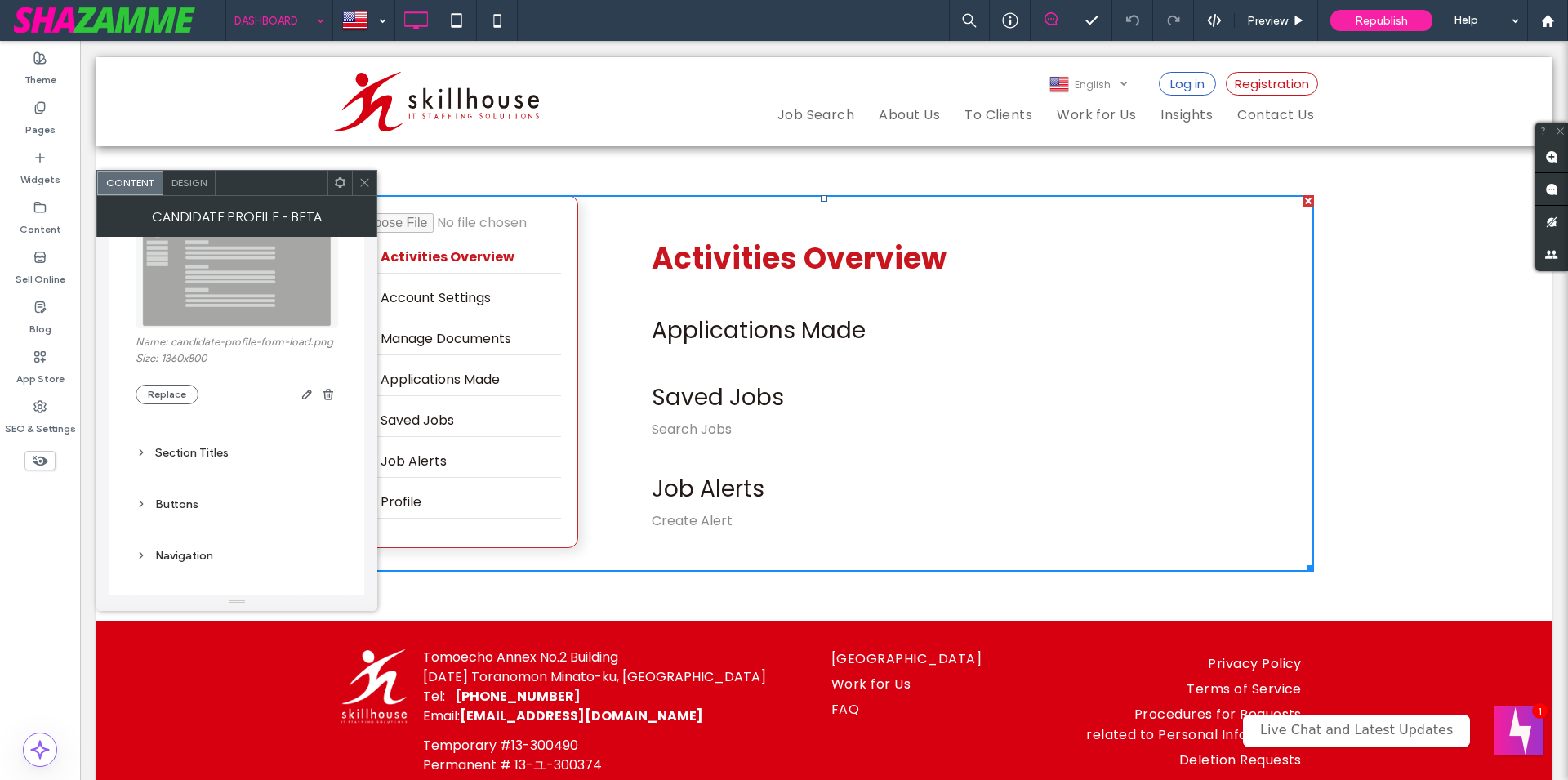
click at [220, 452] on div "Section Titles" at bounding box center [237, 453] width 203 height 14
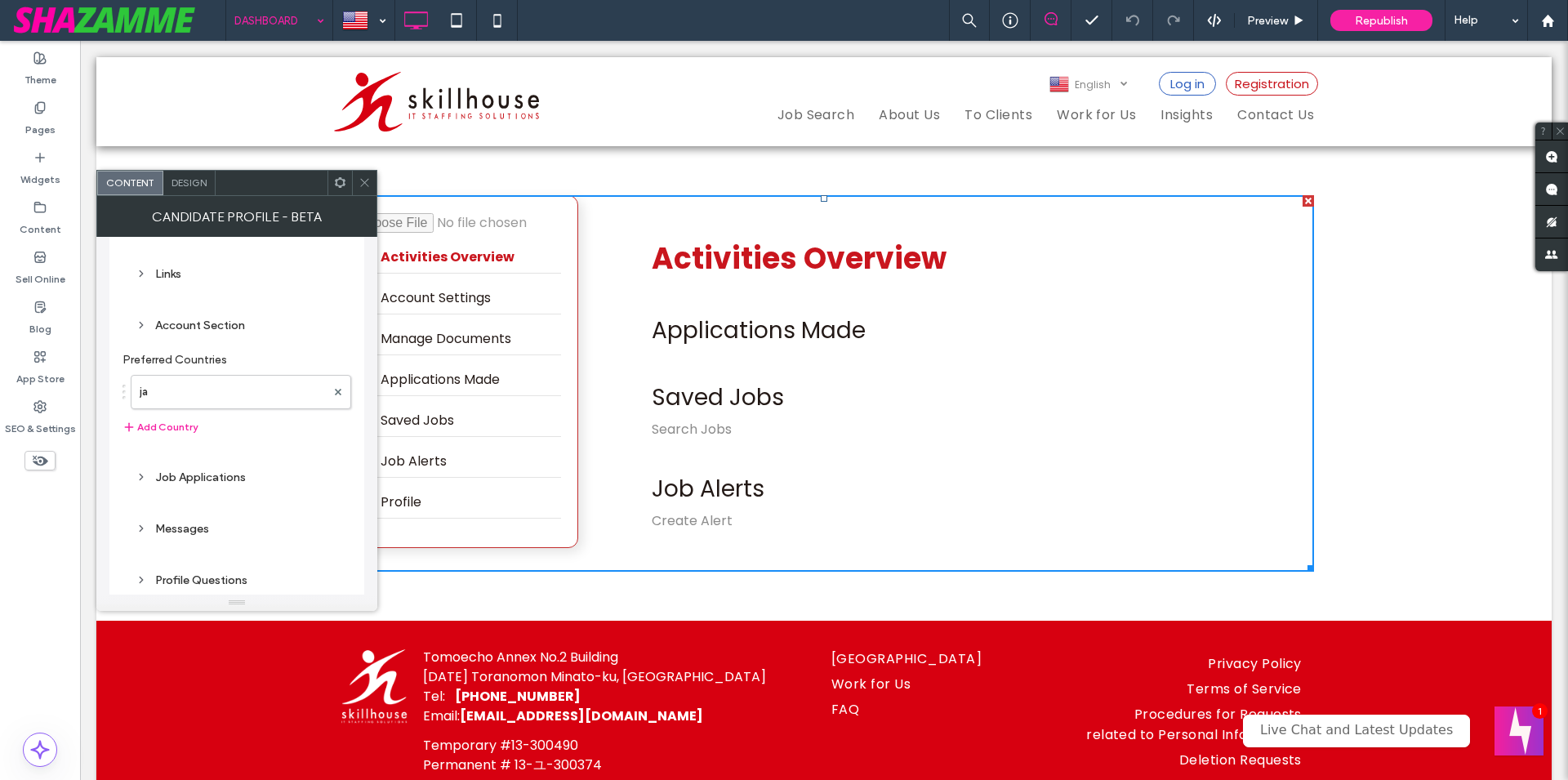
scroll to position [1163, 0]
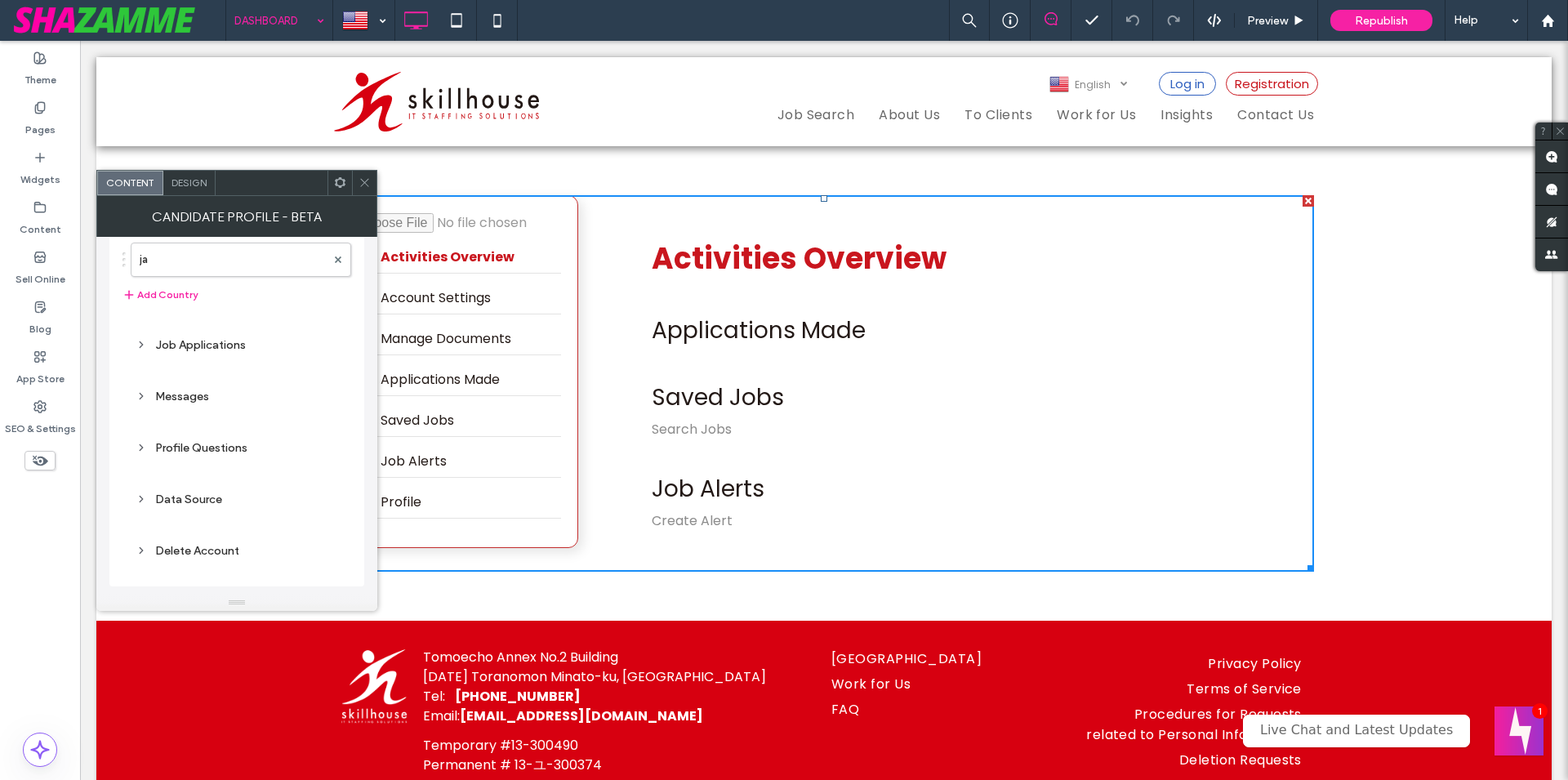
click at [186, 393] on div "Messages" at bounding box center [237, 397] width 203 height 14
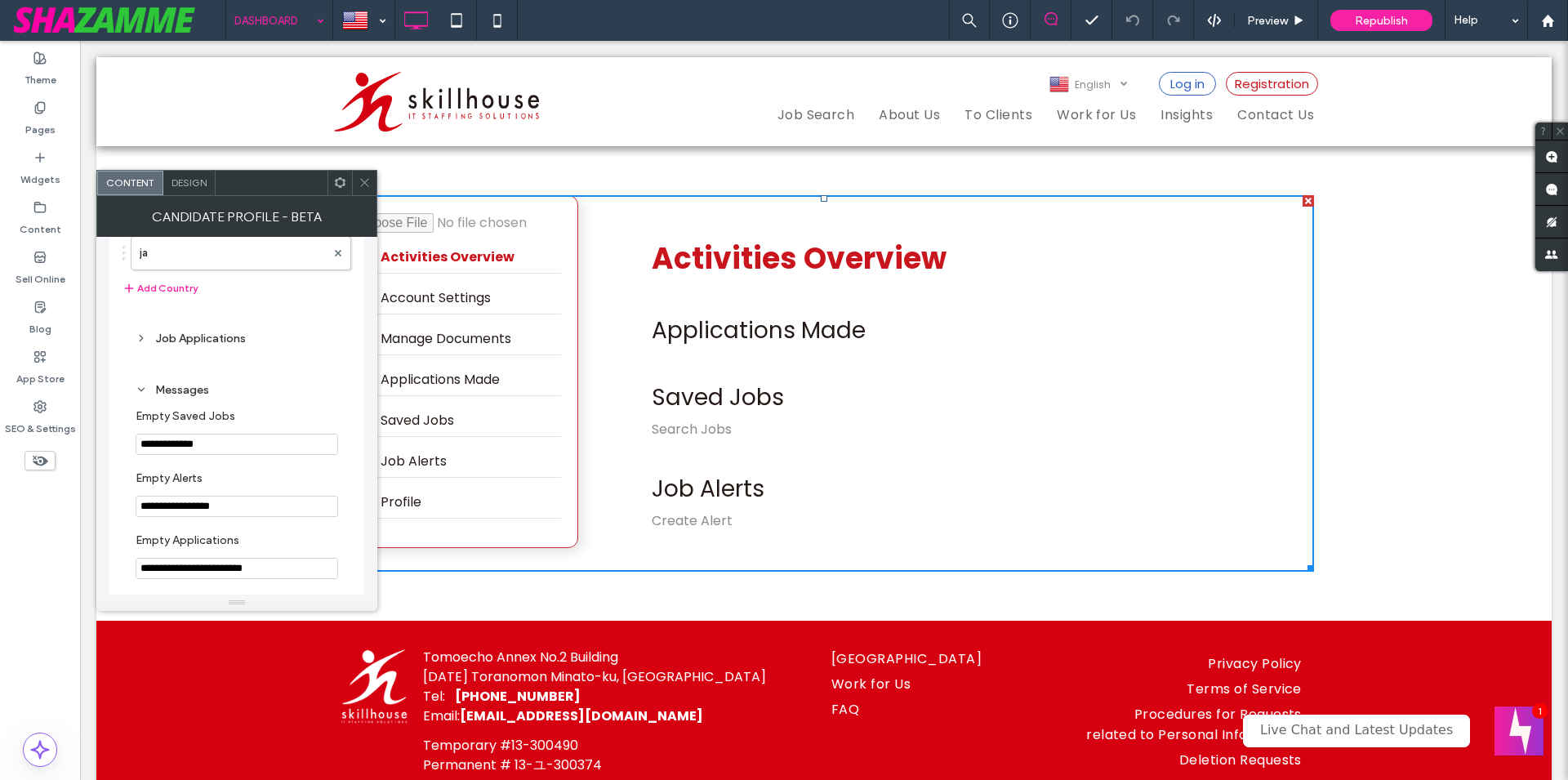
click at [207, 340] on div "Job Applications" at bounding box center [237, 339] width 203 height 14
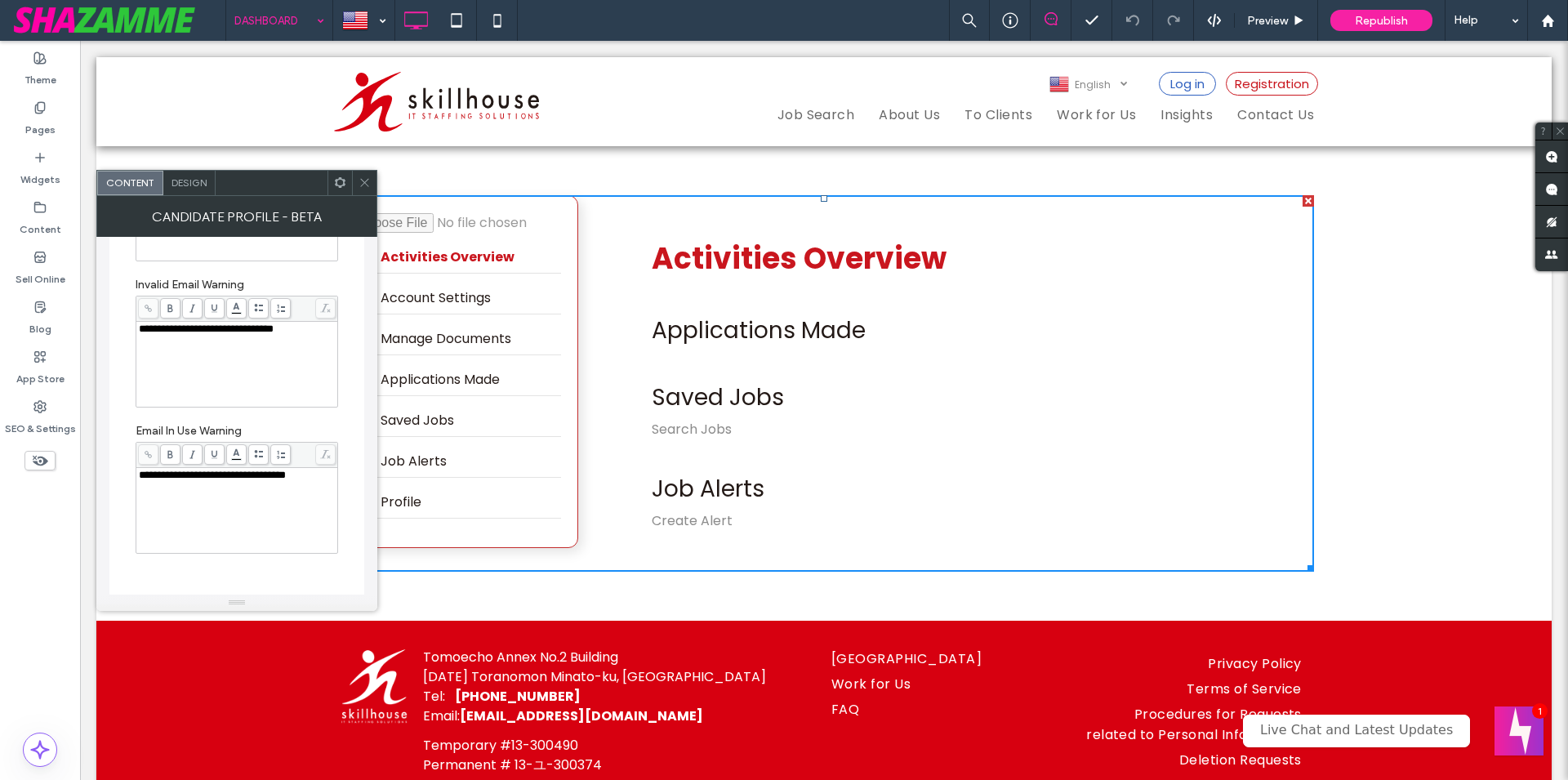
scroll to position [2783, 0]
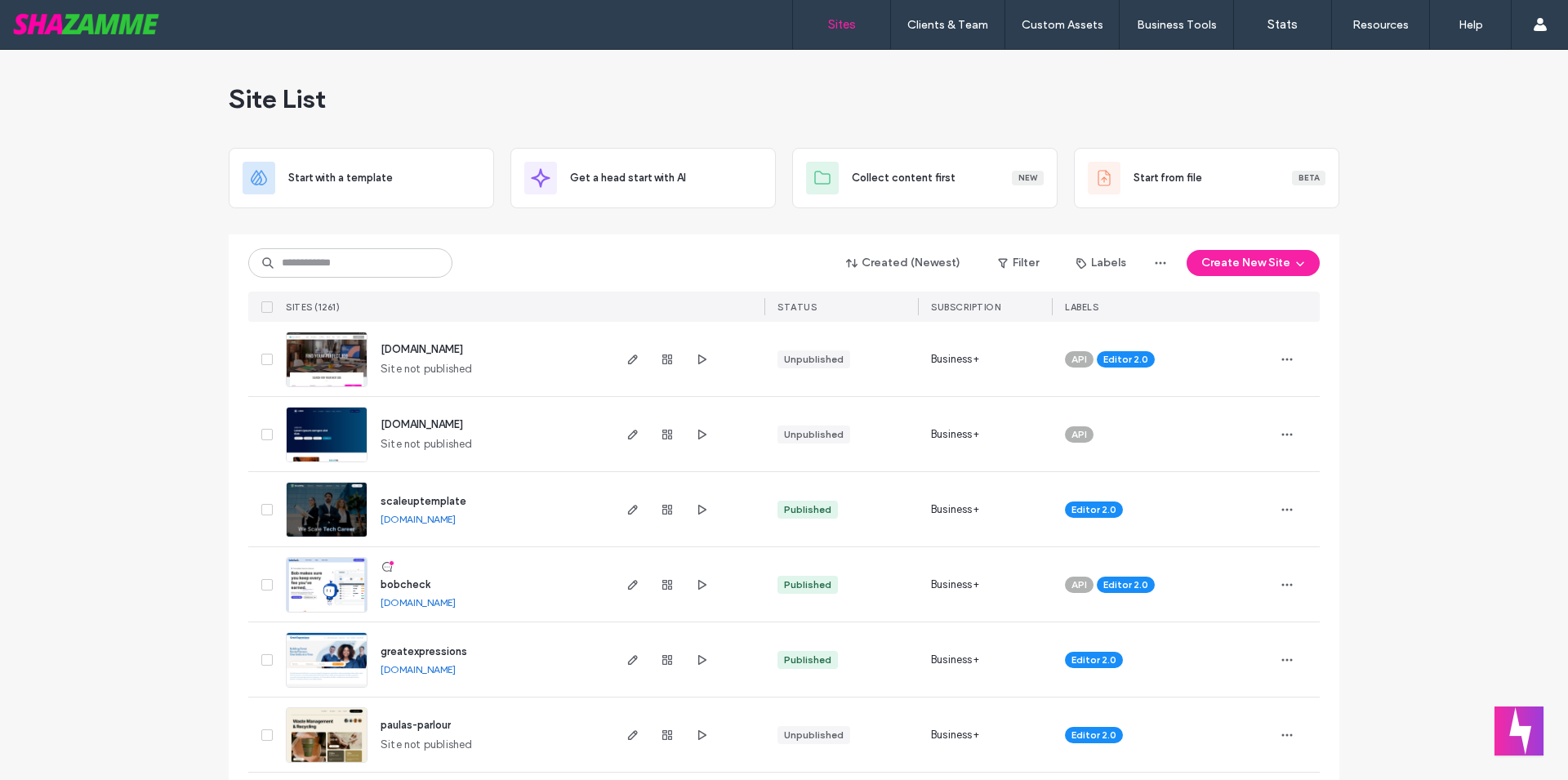
click at [308, 247] on div "Created (Newest) Filter Labels Create New Site SITES (1261) STATUS SUBSCRIPTION…" at bounding box center [784, 278] width 1072 height 88
click at [318, 257] on input at bounding box center [351, 263] width 204 height 30
type input "********"
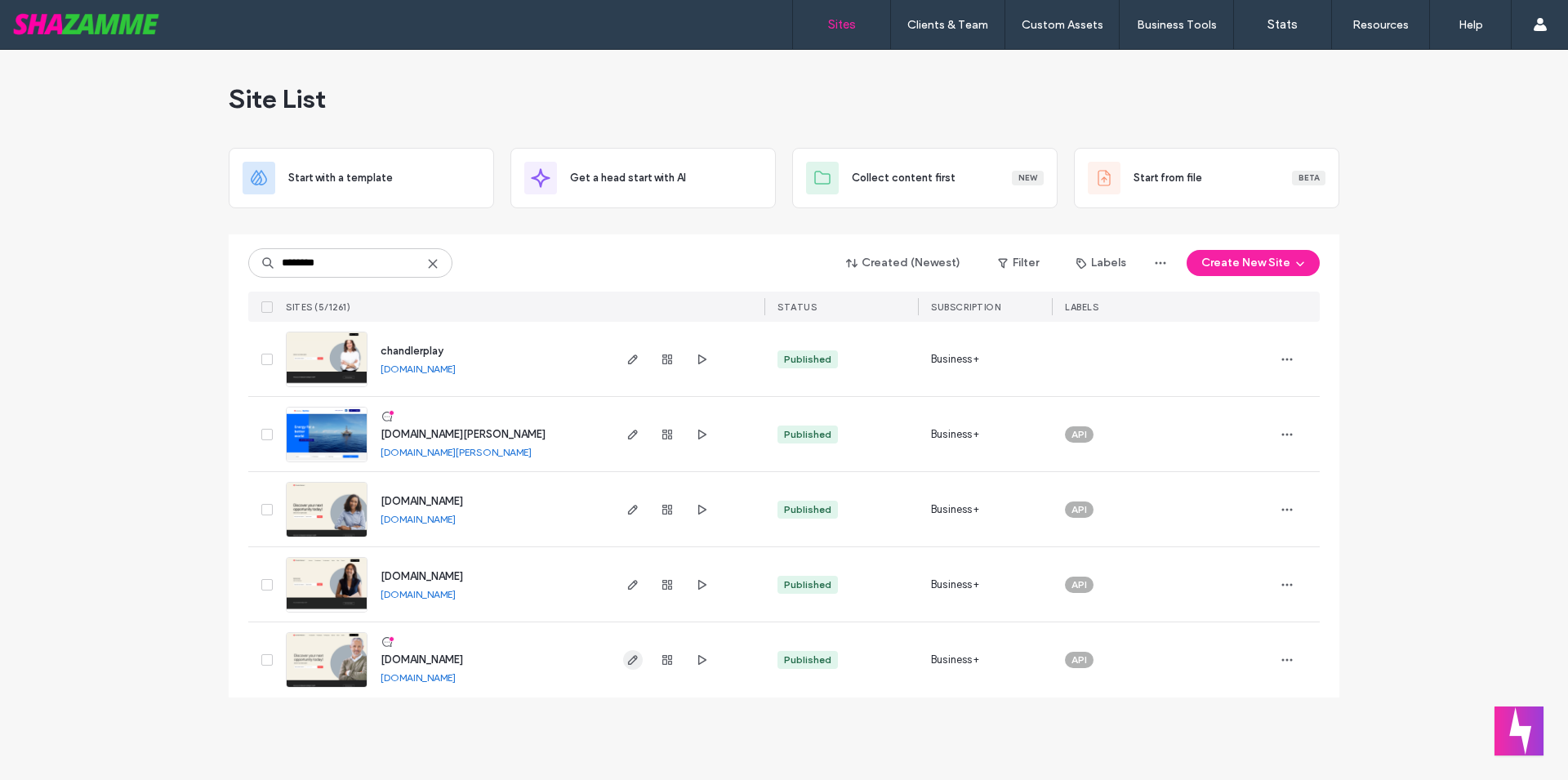
click at [623, 662] on span "button" at bounding box center [632, 660] width 20 height 20
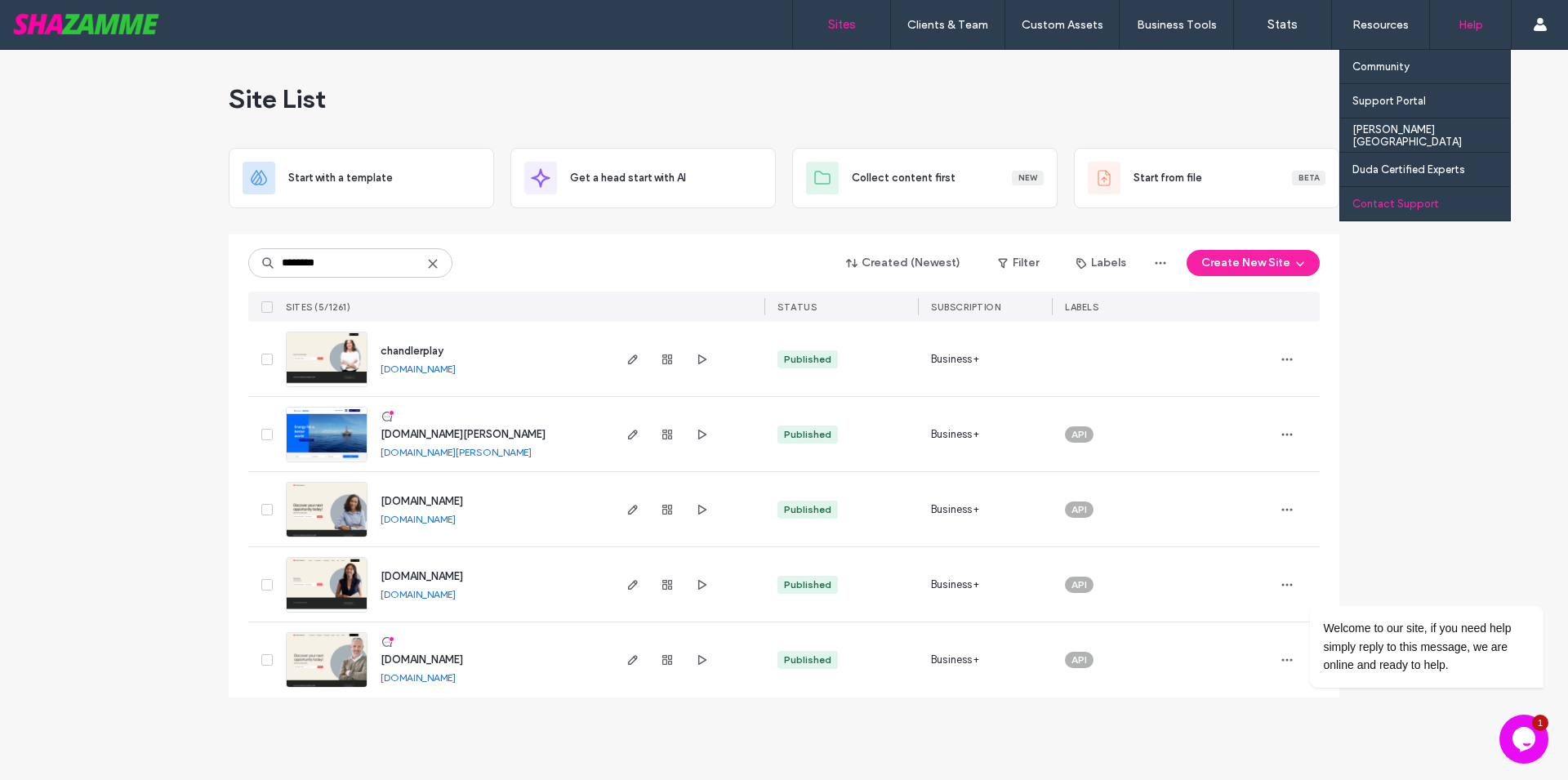
click at [1423, 209] on label "Contact Support" at bounding box center [1396, 204] width 87 height 12
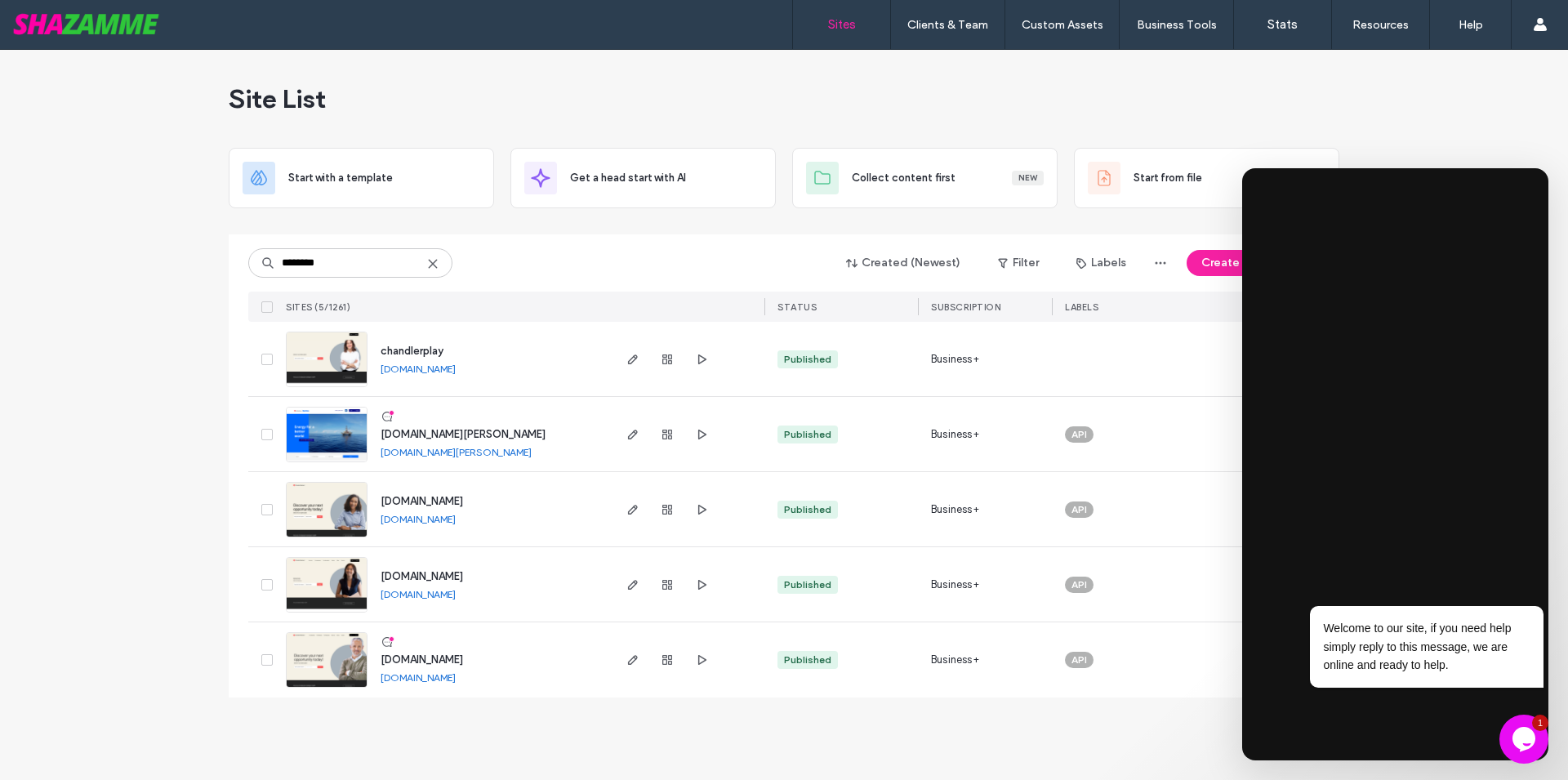
click at [1526, 733] on icon "Chat widget" at bounding box center [1524, 739] width 23 height 25
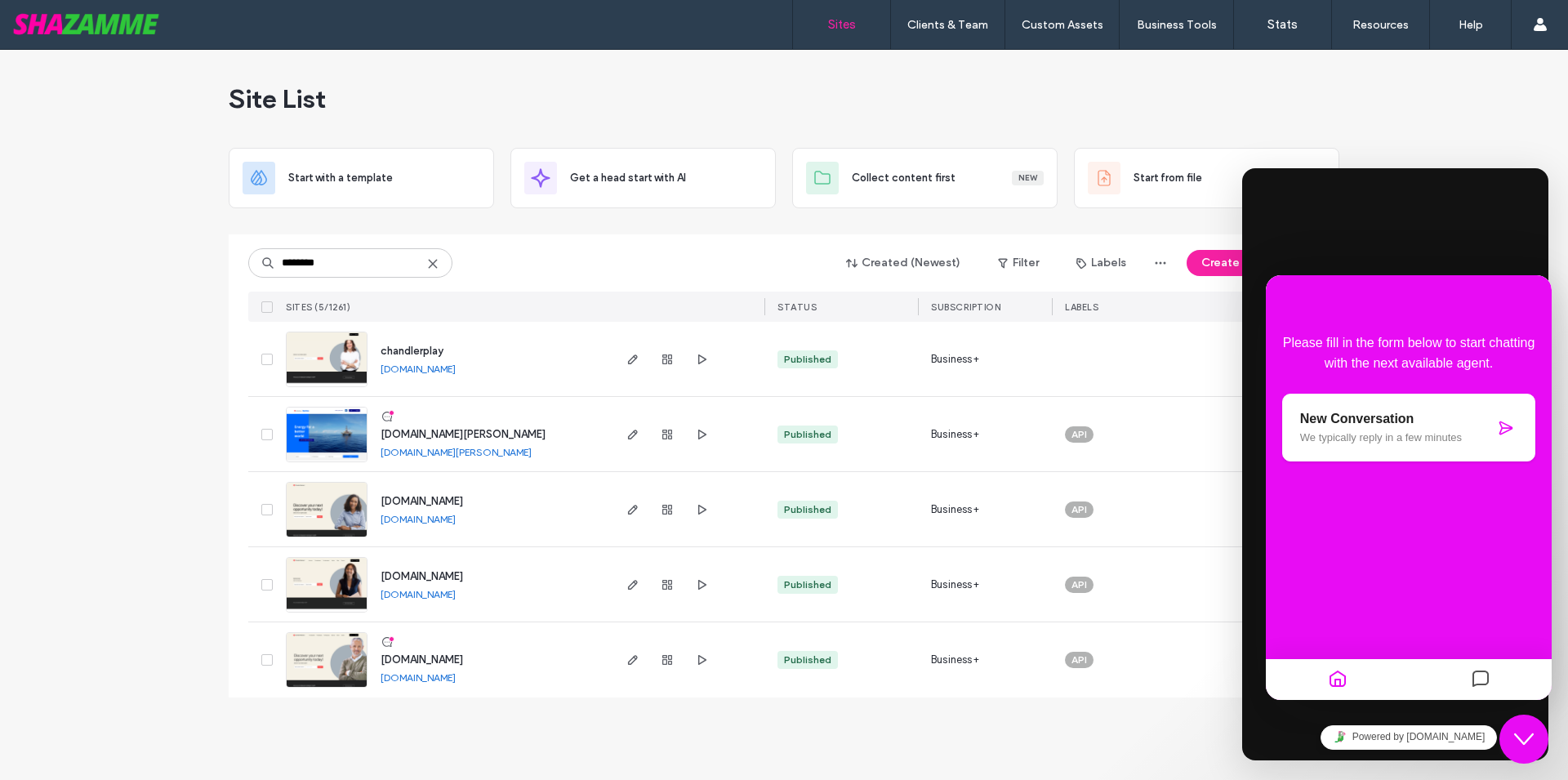
click at [1526, 733] on icon "Close Chat This icon closes the chat window." at bounding box center [1524, 739] width 20 height 20
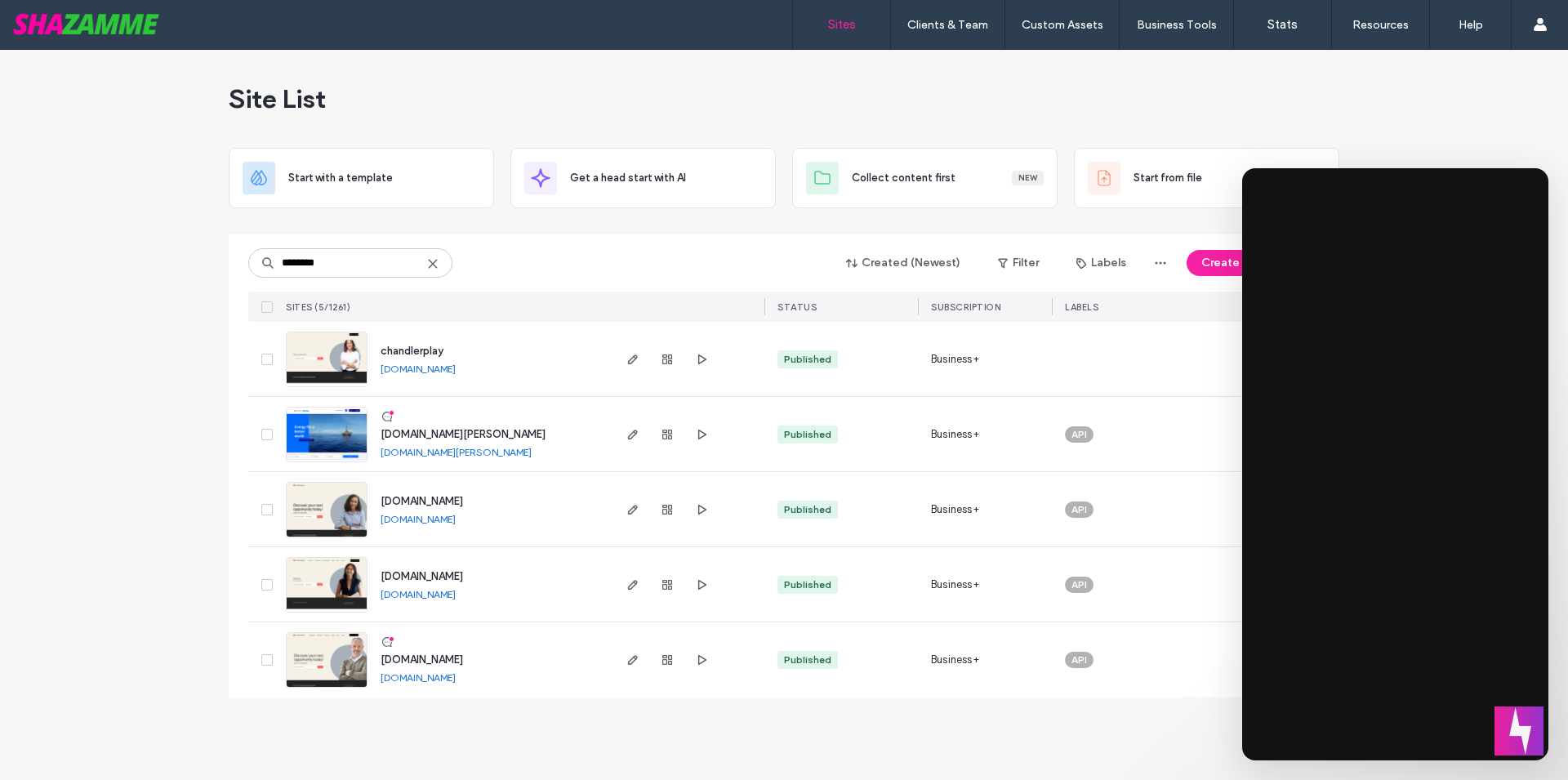
click at [996, 100] on div "Site List" at bounding box center [784, 99] width 1111 height 98
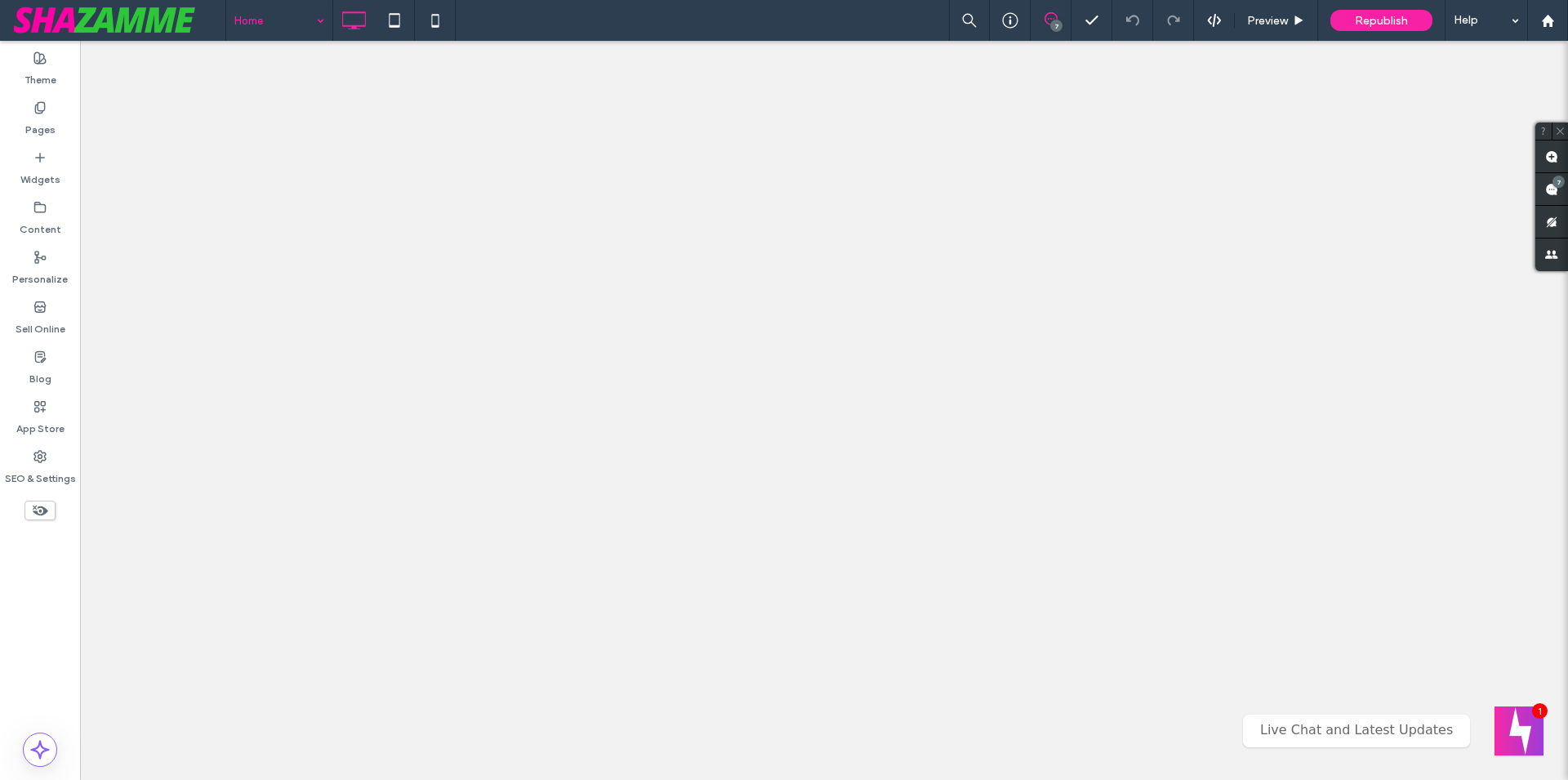
click at [278, 13] on input at bounding box center [275, 20] width 82 height 41
type input "******"
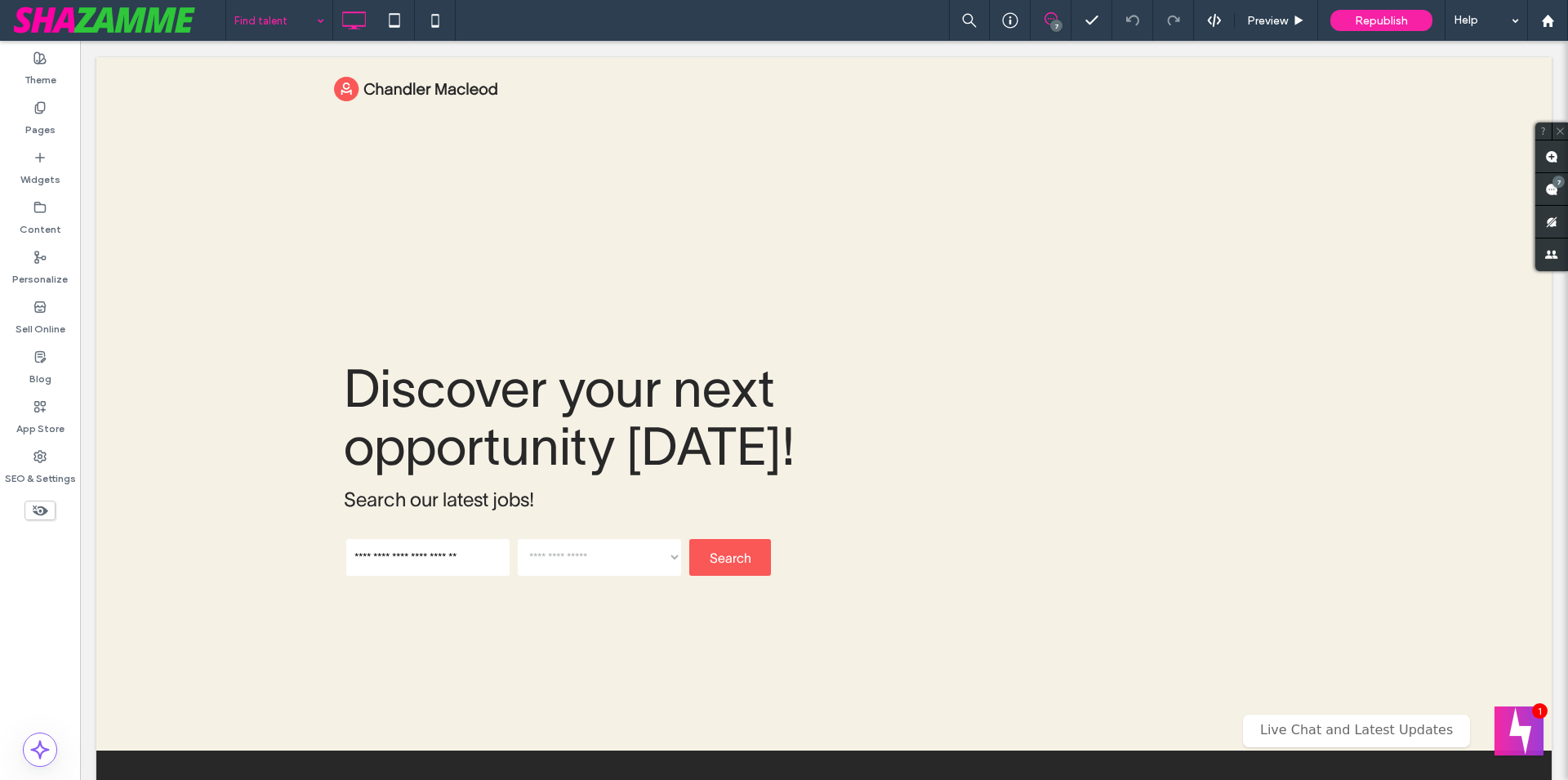
click at [649, 31] on div at bounding box center [784, 390] width 1568 height 780
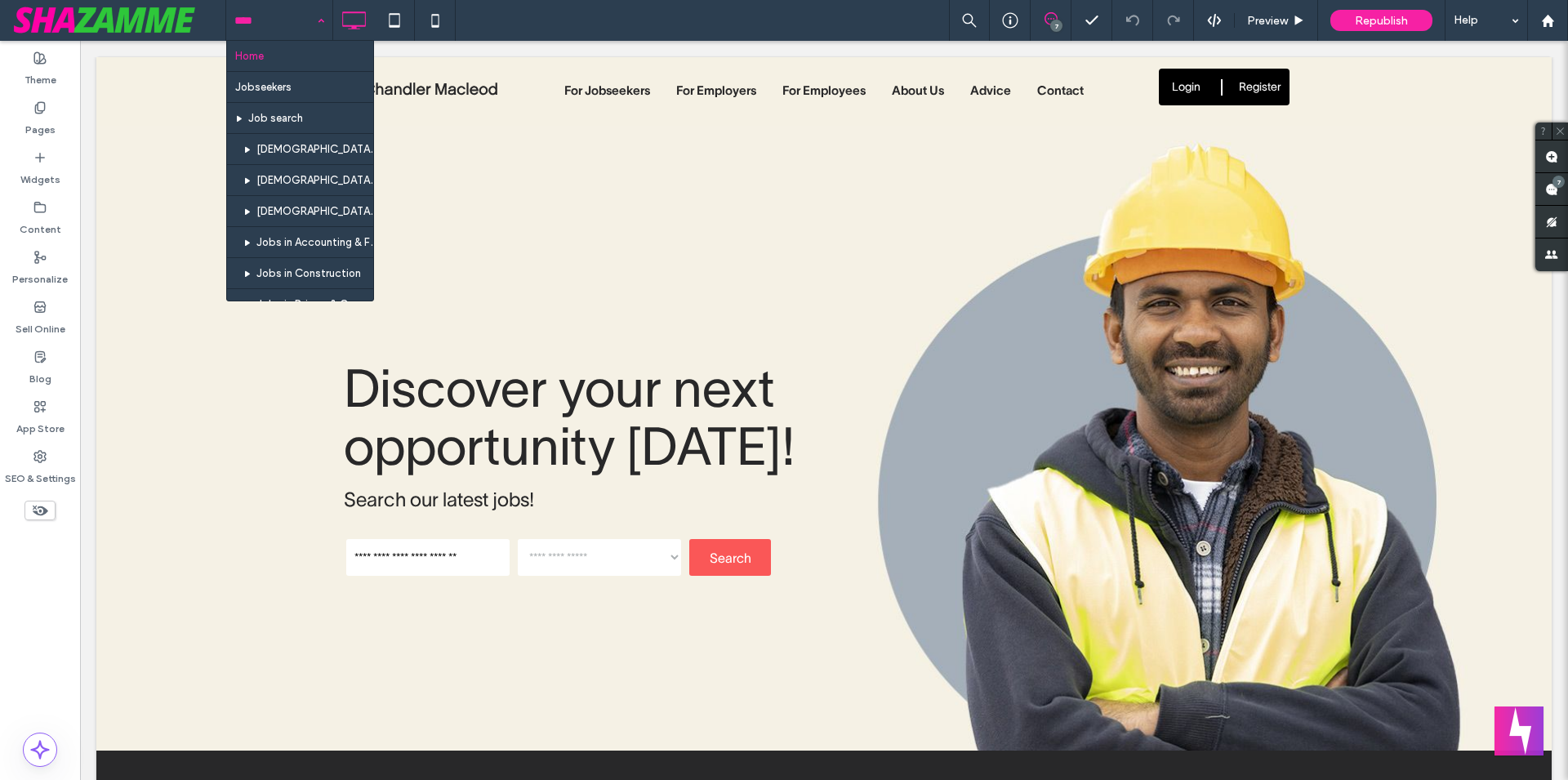
click at [266, 12] on input at bounding box center [275, 20] width 82 height 41
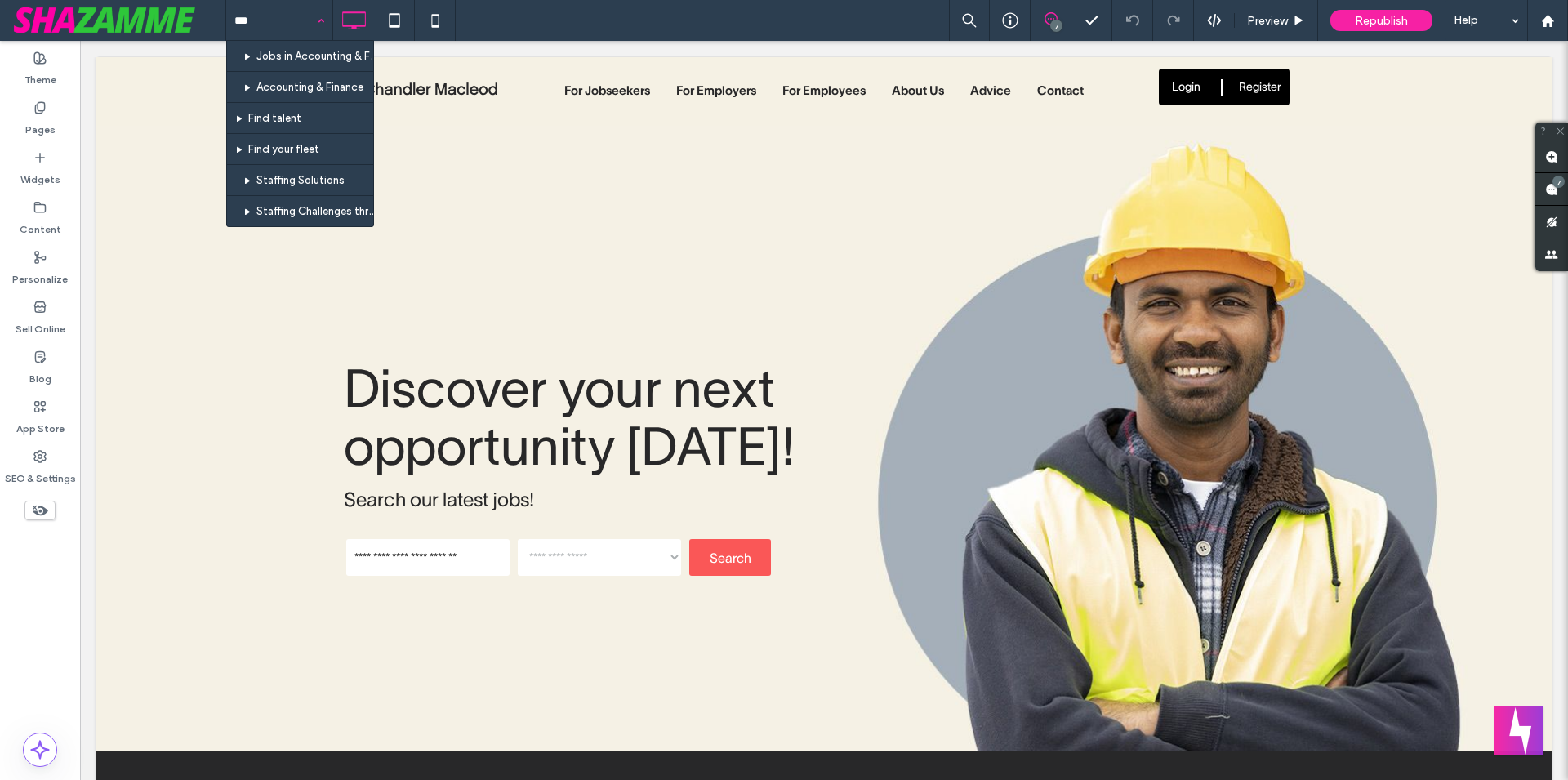
type input "****"
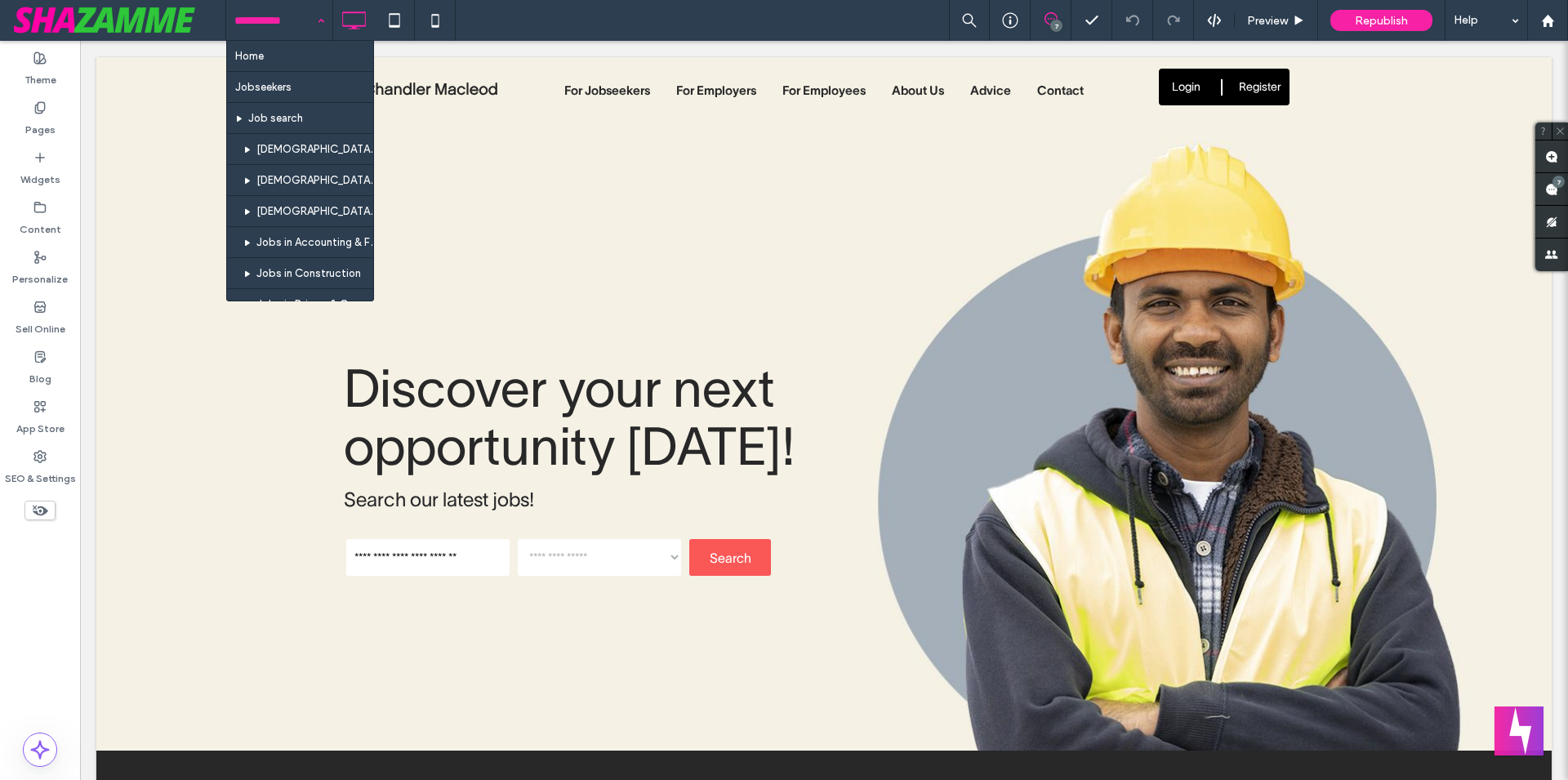
click at [576, 19] on div at bounding box center [784, 390] width 1568 height 780
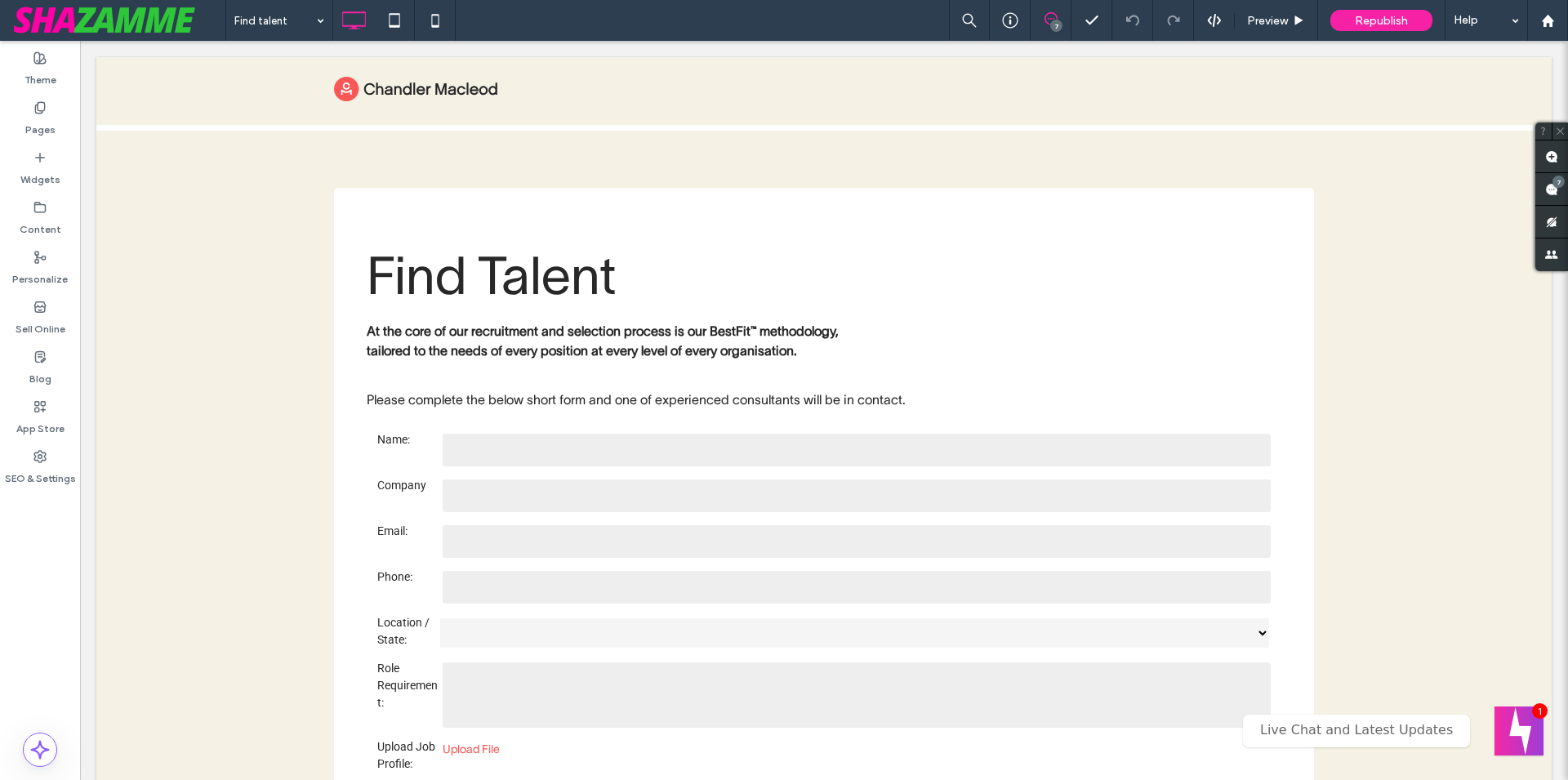
click at [741, 29] on div "Find talent 7 Preview Republish Help" at bounding box center [896, 20] width 1342 height 41
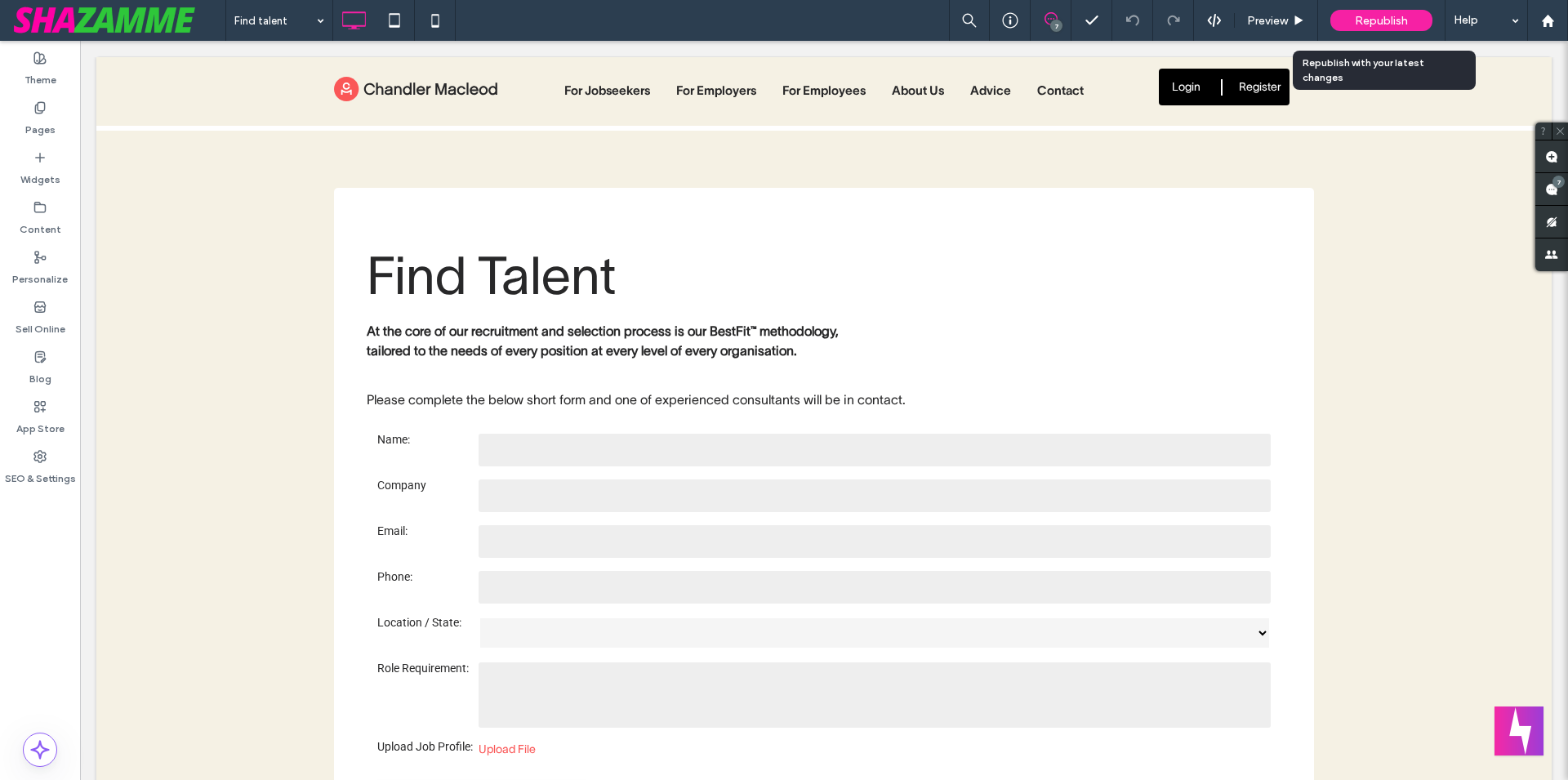
click at [1396, 28] on div "Republish" at bounding box center [1382, 20] width 102 height 21
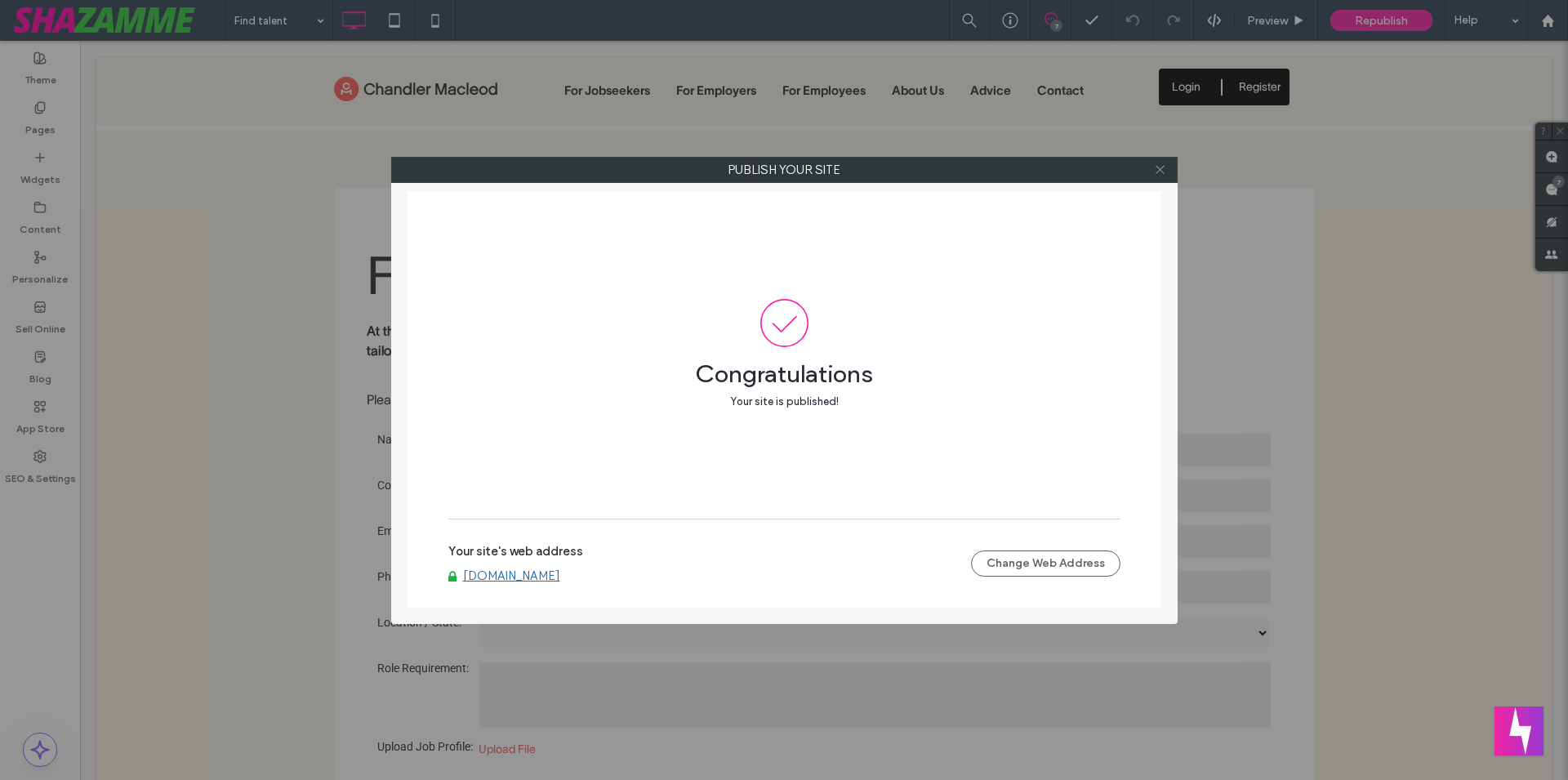
click at [1159, 169] on icon at bounding box center [1160, 169] width 12 height 12
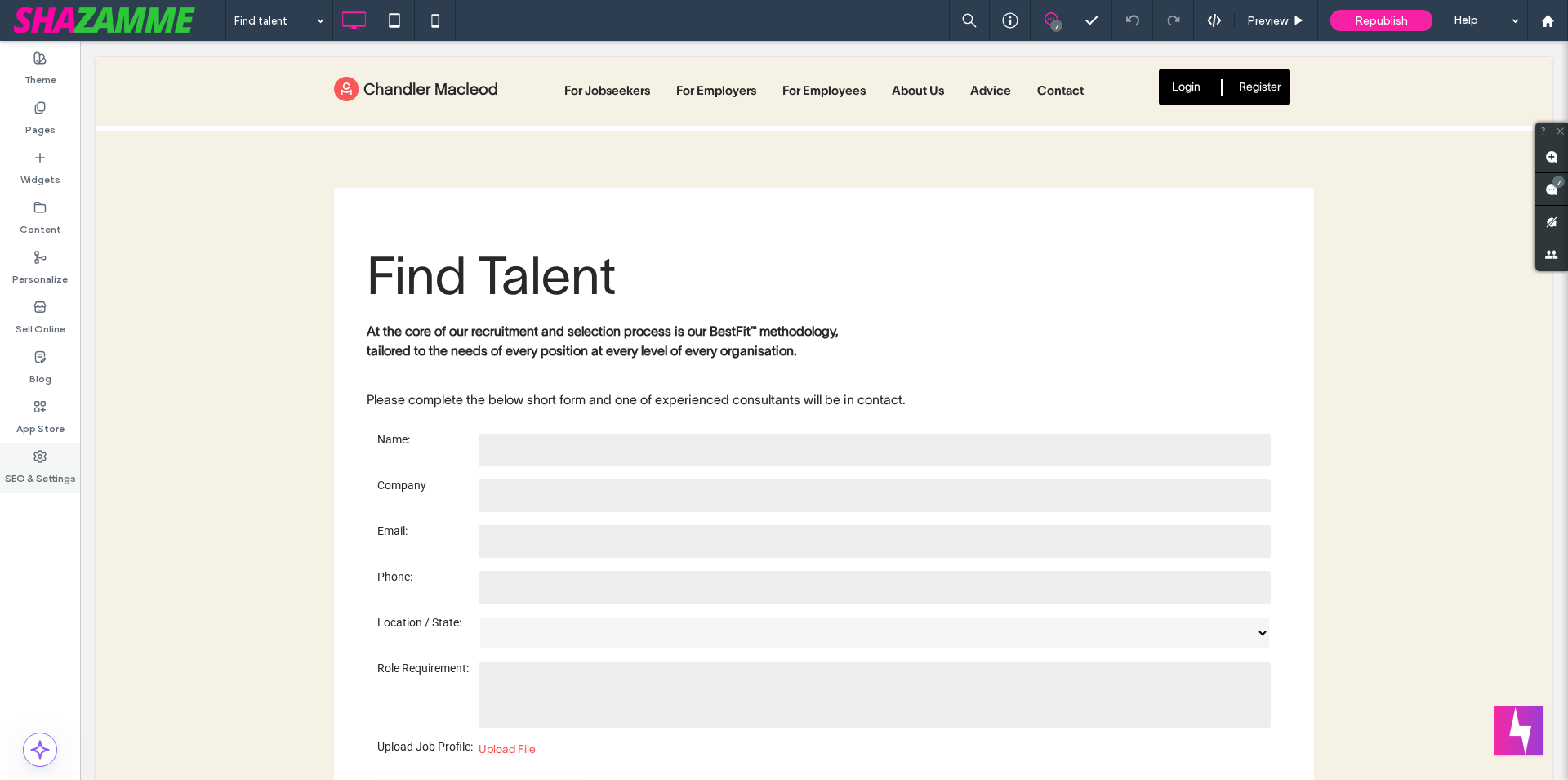
click at [50, 467] on label "SEO & Settings" at bounding box center [40, 474] width 71 height 23
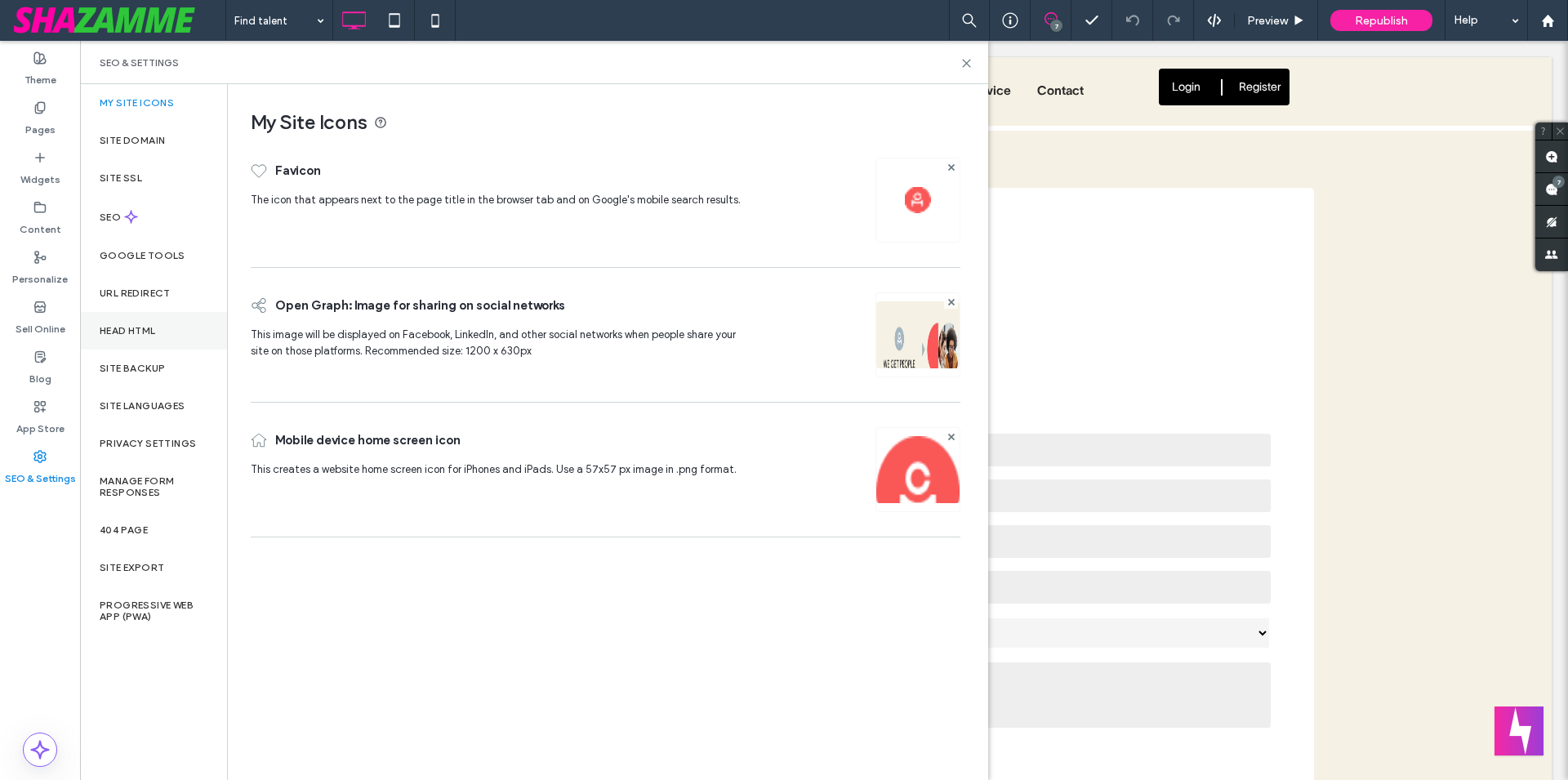
click at [179, 330] on div "Head HTML" at bounding box center [153, 331] width 147 height 37
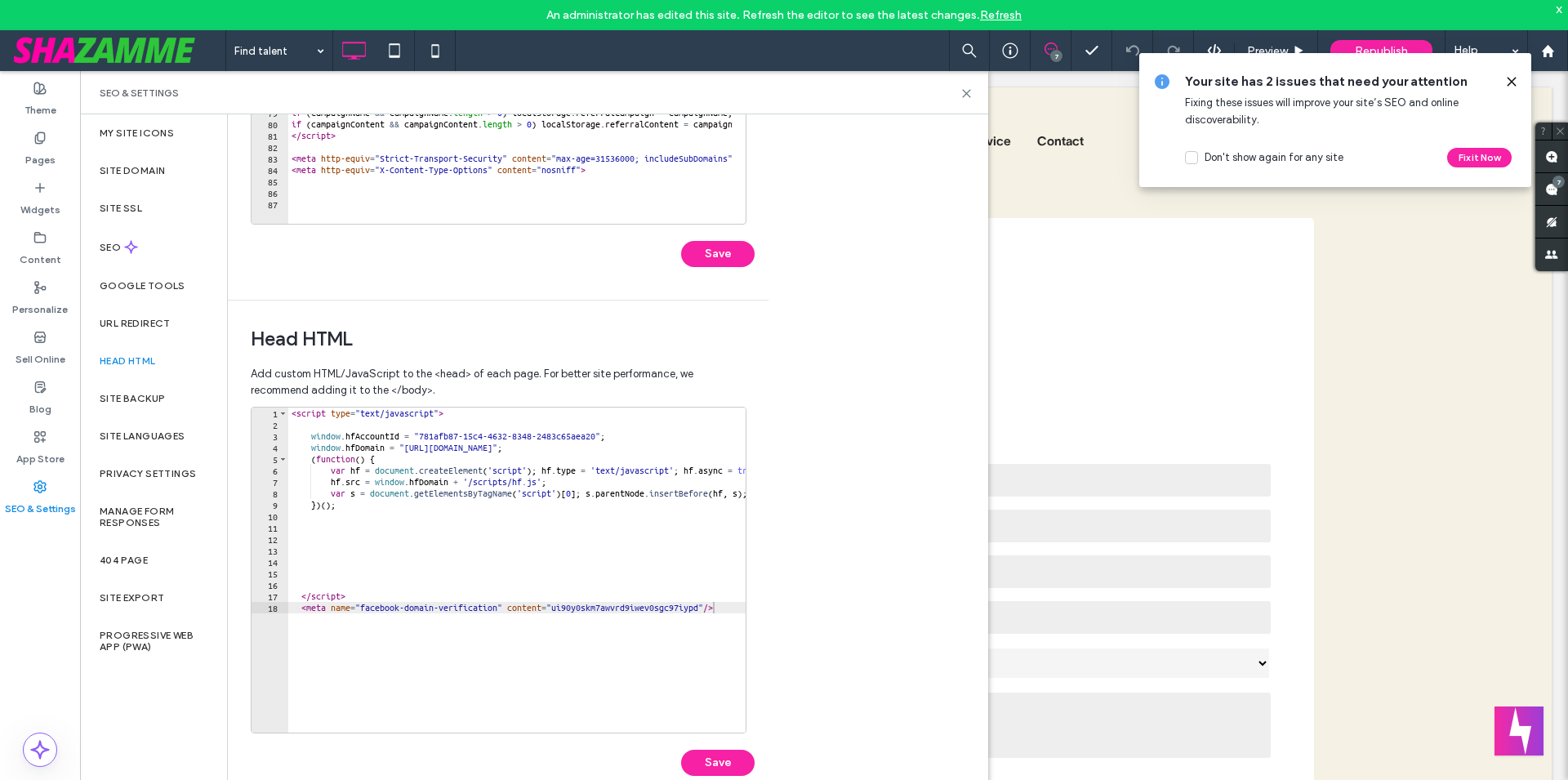
scroll to position [418, 0]
